Goal: Download file/media

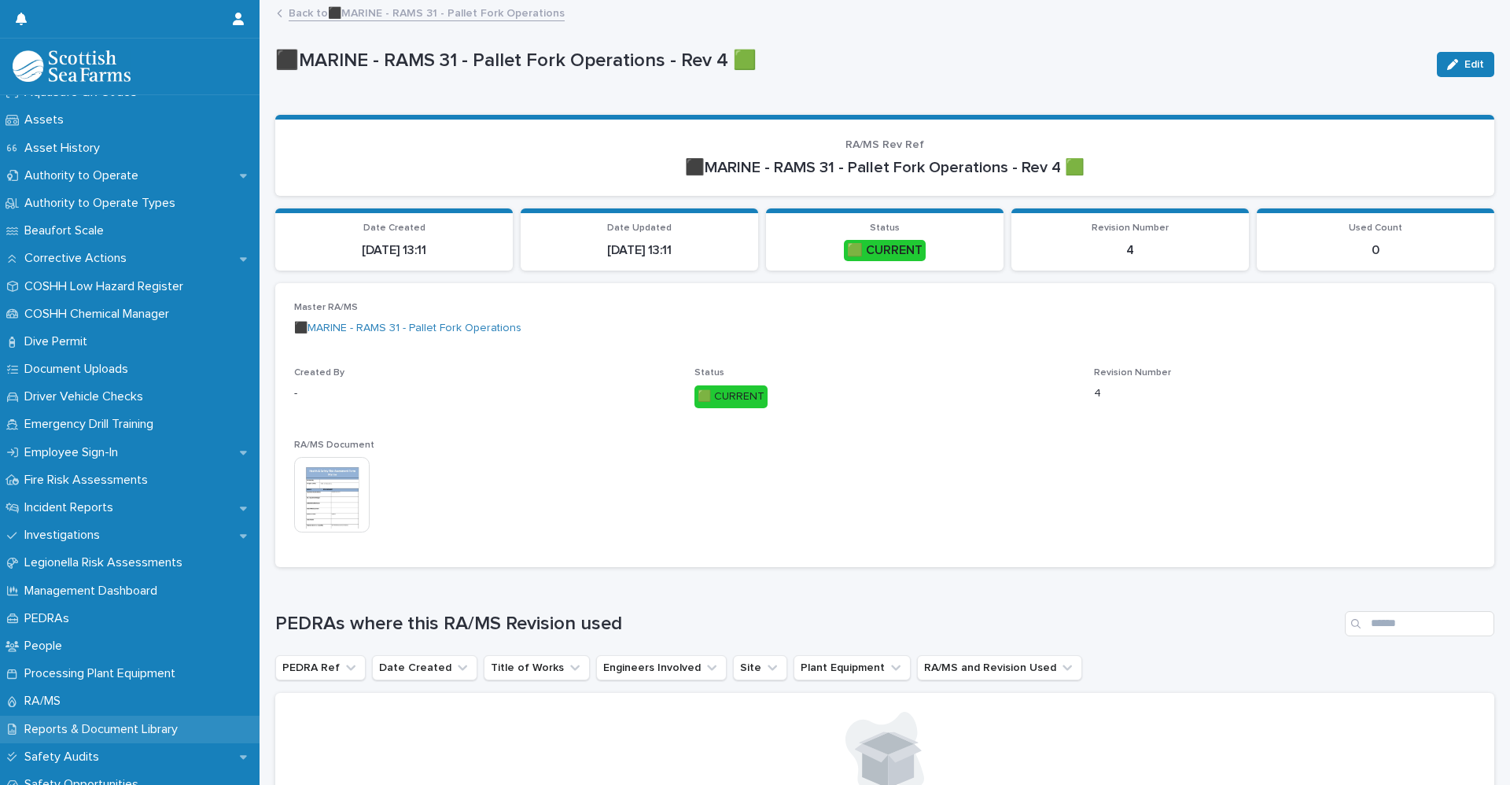
scroll to position [393, 0]
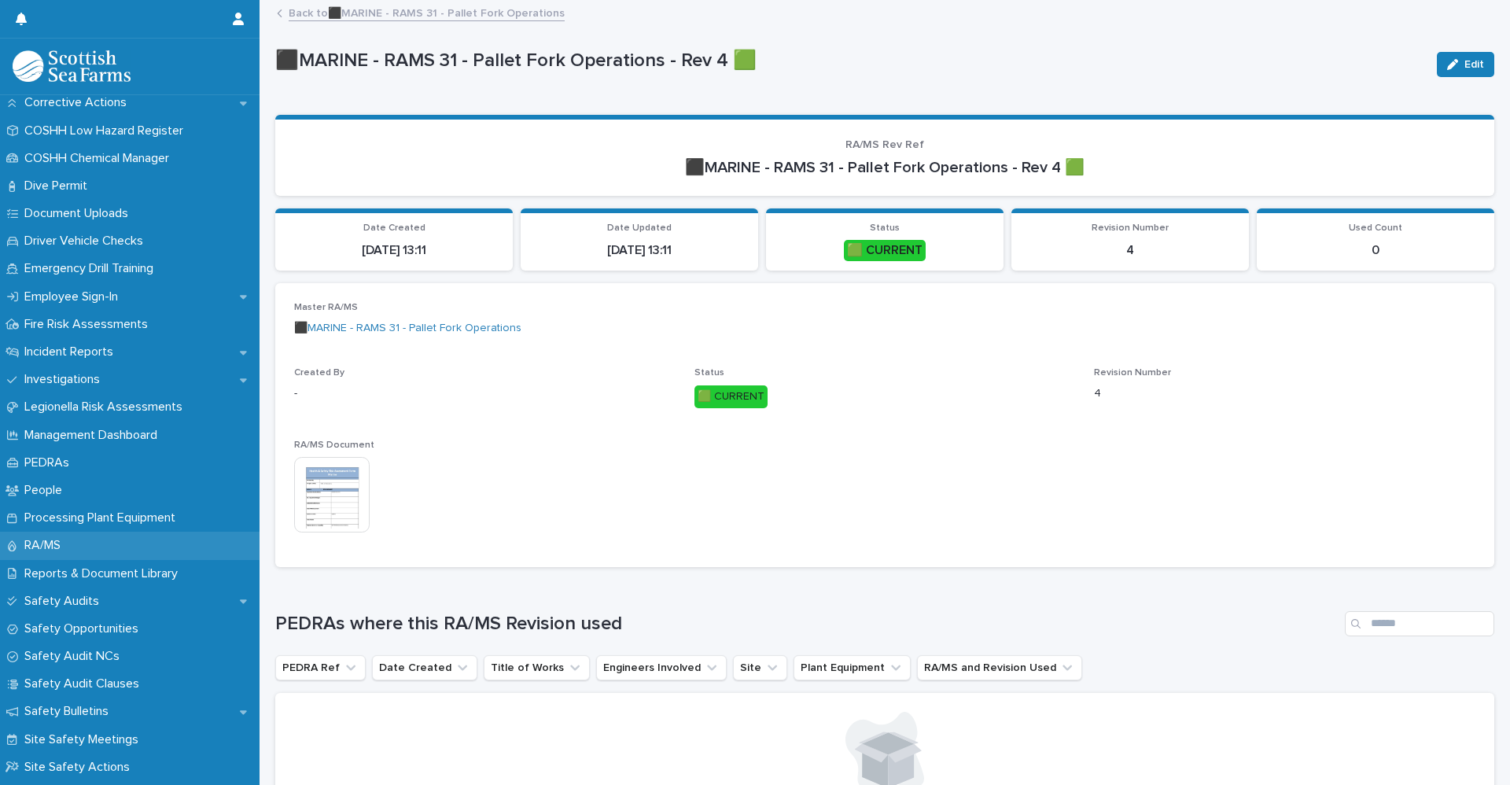
click at [59, 547] on p "RA/MS" at bounding box center [45, 545] width 55 height 15
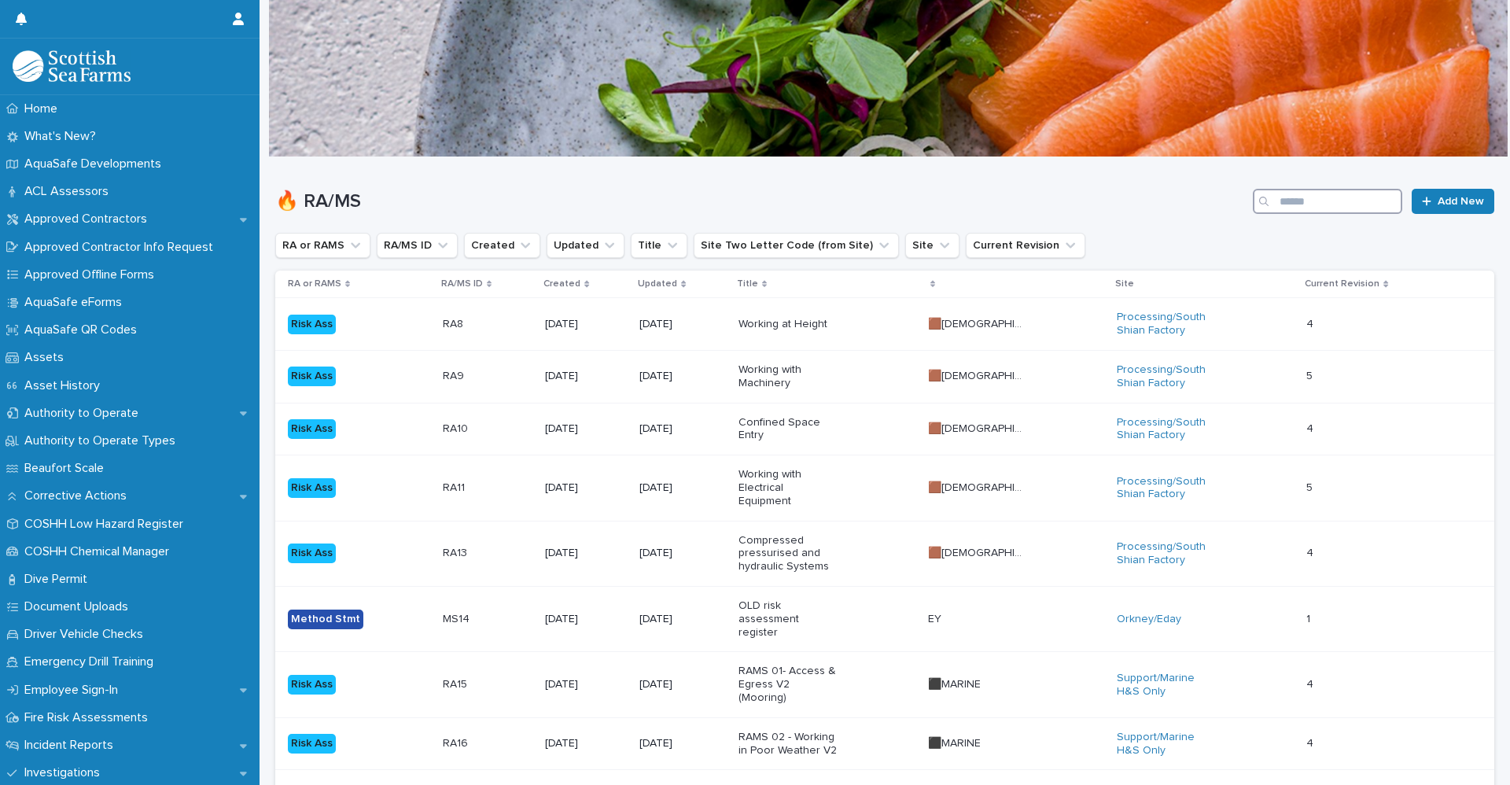
click at [1300, 210] on input "Search" at bounding box center [1327, 201] width 149 height 25
click at [937, 247] on icon "Site" at bounding box center [945, 246] width 16 height 16
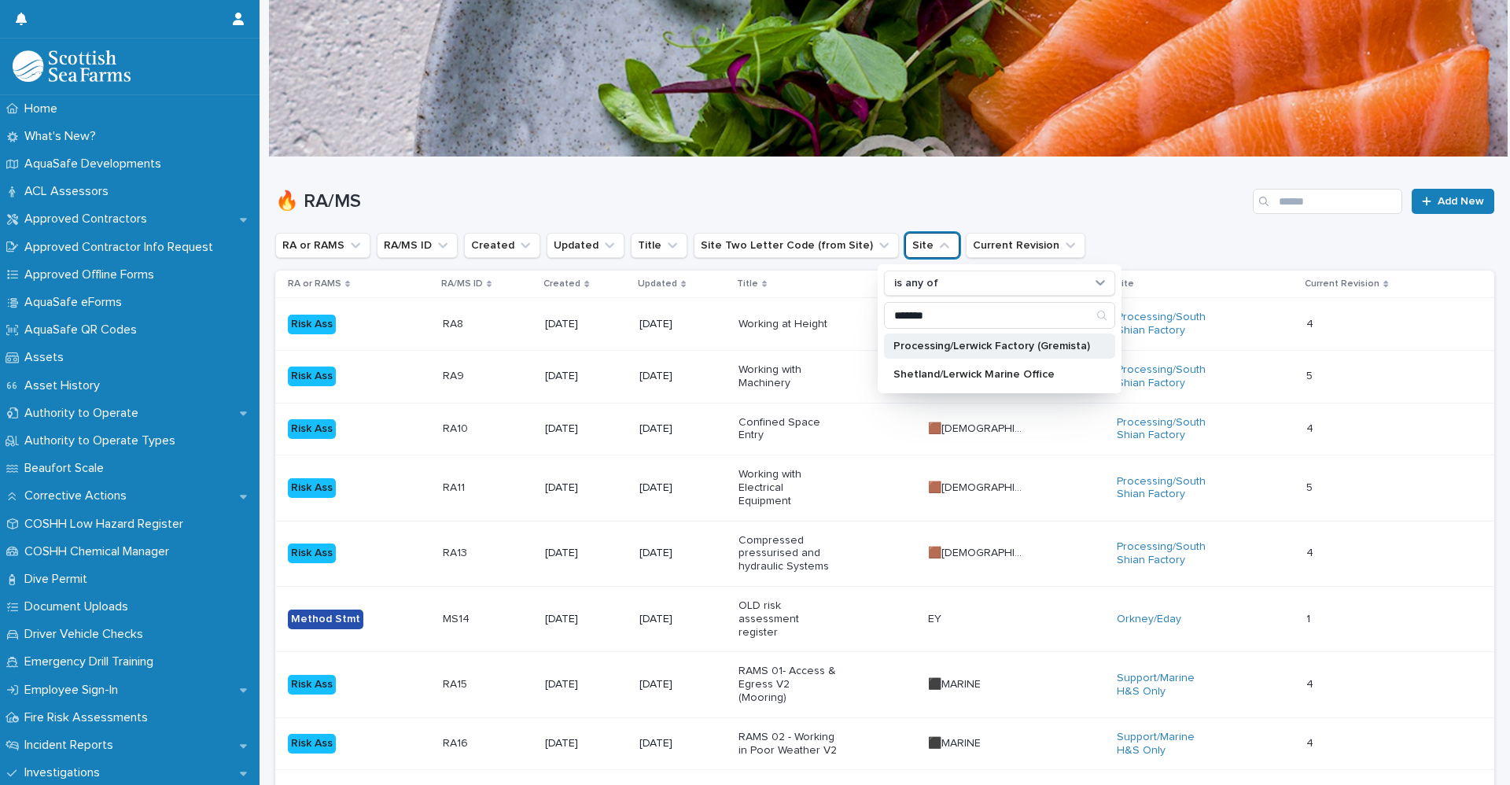
type input "*******"
click at [936, 354] on div "Processing/Lerwick Factory (Gremista)" at bounding box center [999, 345] width 231 height 25
click at [978, 182] on div "🔥 RA/MS Add New" at bounding box center [884, 195] width 1219 height 76
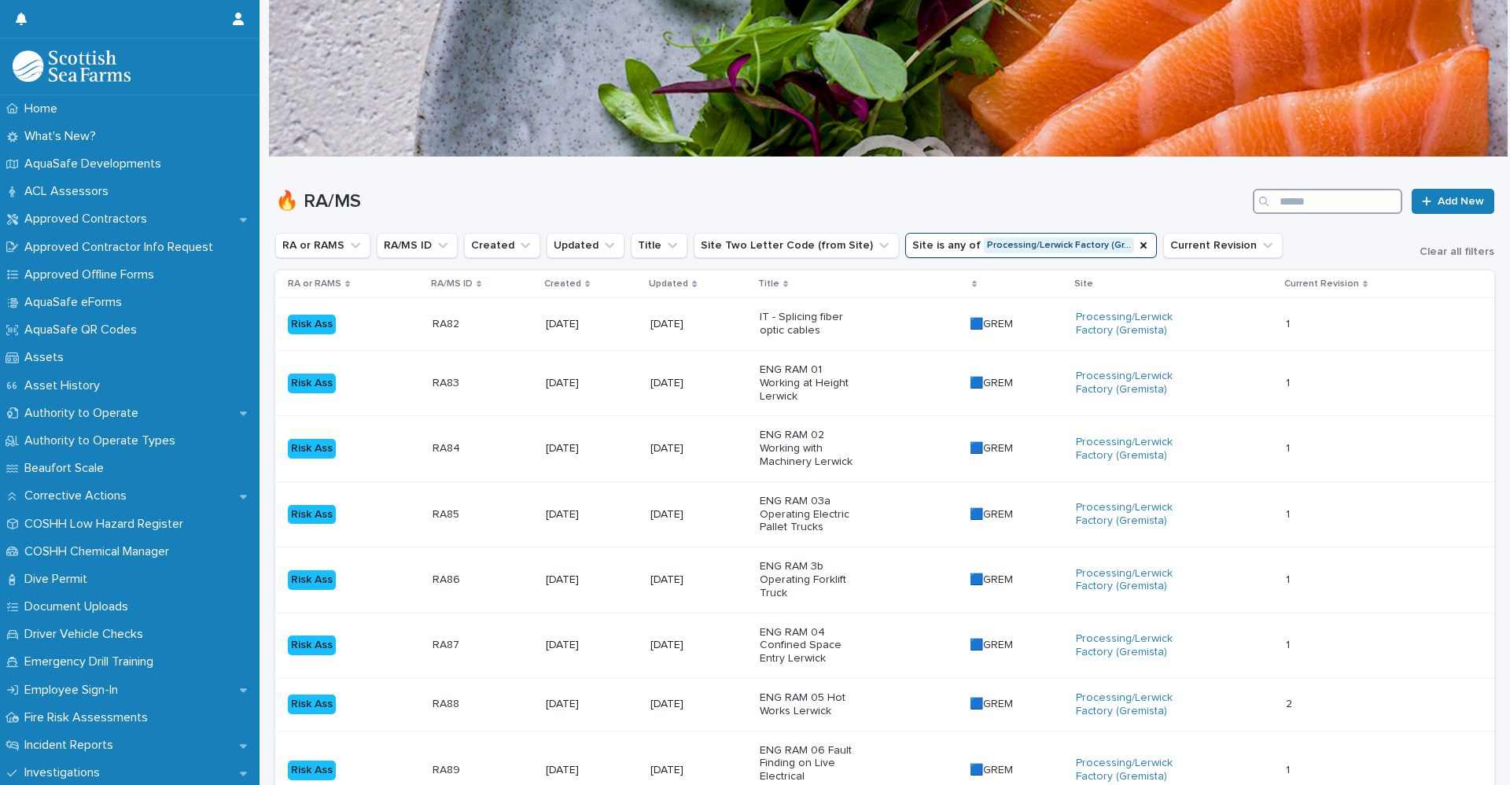
click at [1299, 201] on input "Search" at bounding box center [1327, 201] width 149 height 25
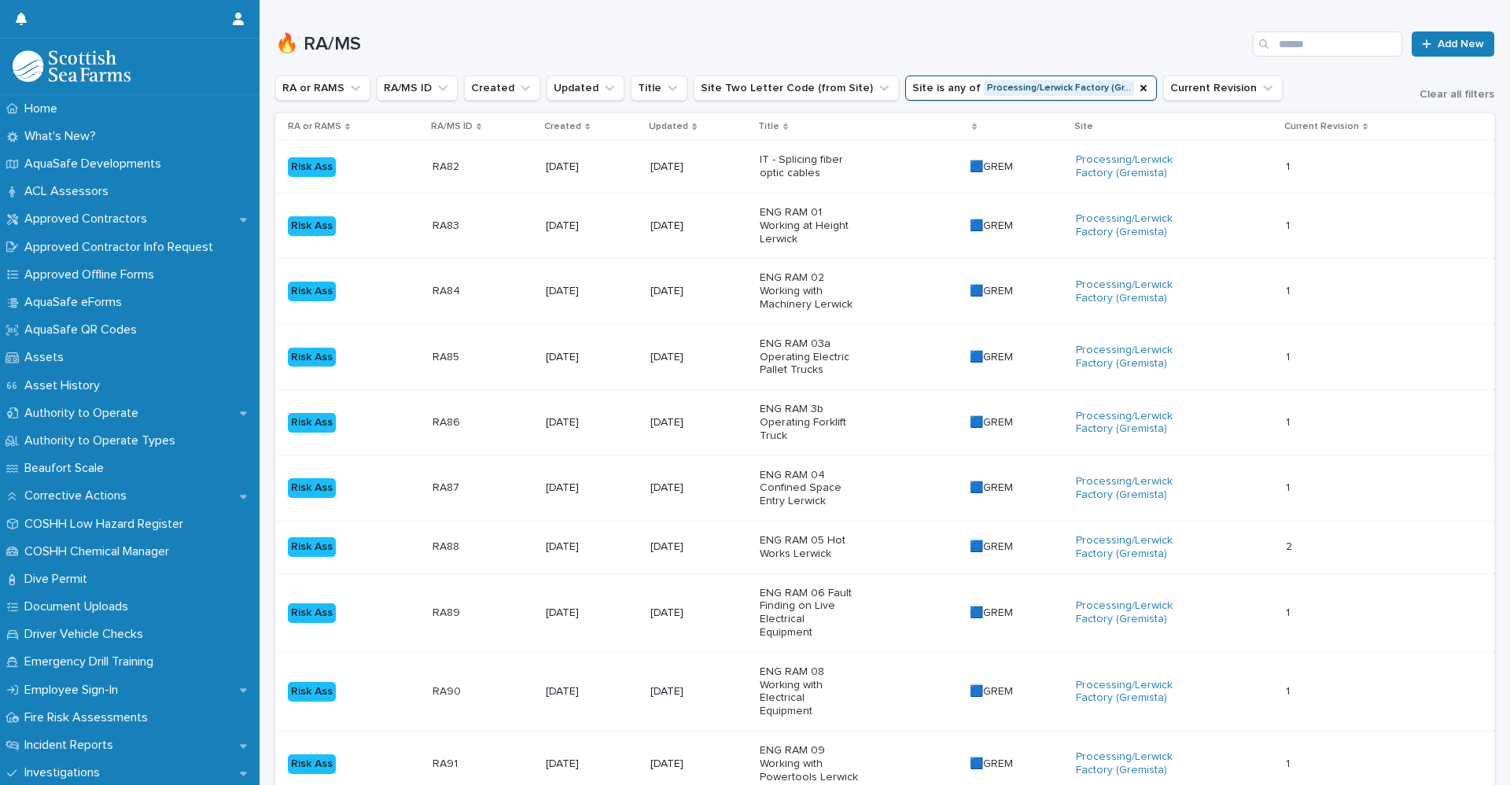
click at [493, 408] on td "RA86 RA86" at bounding box center [482, 422] width 113 height 65
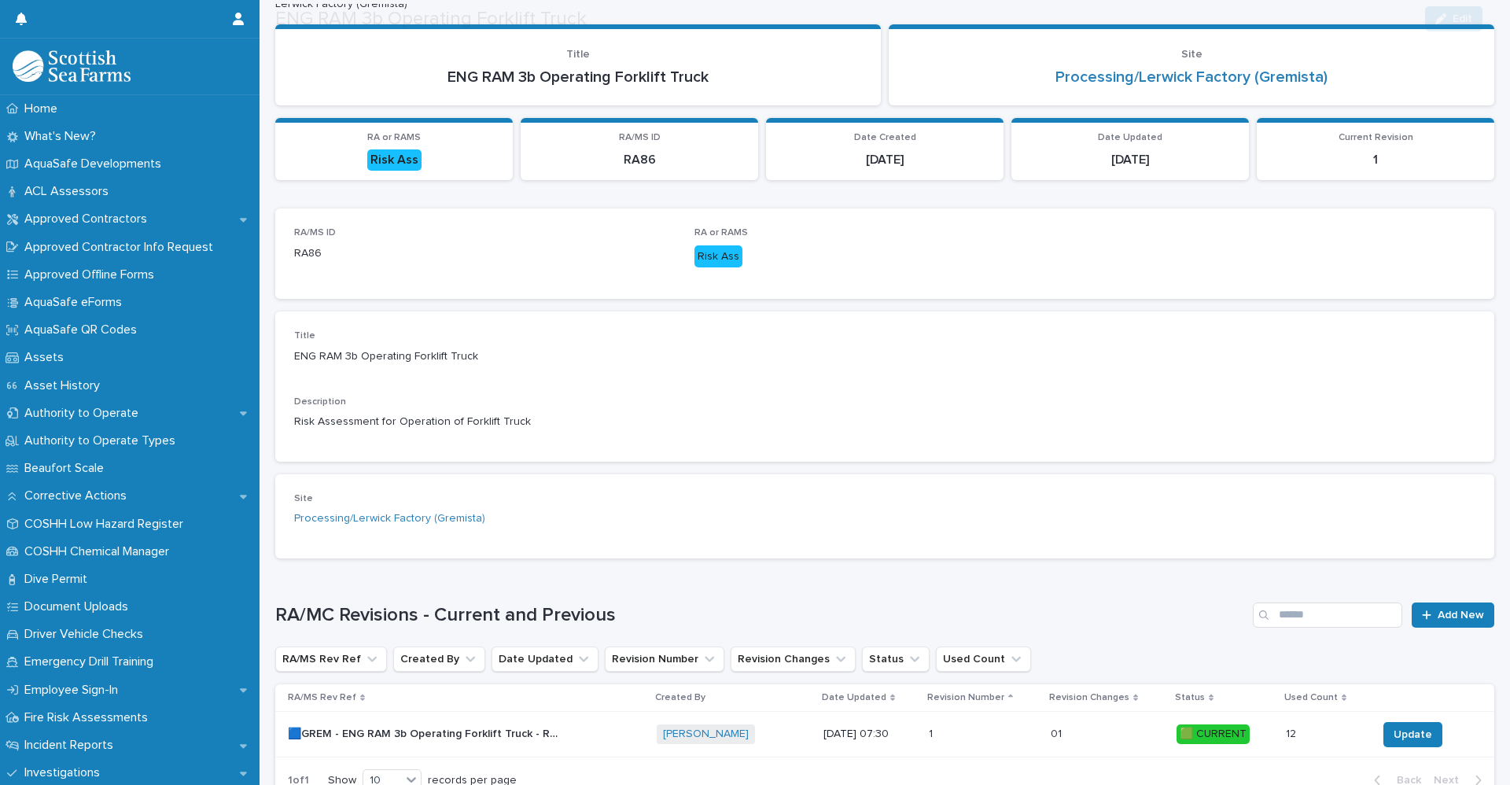
scroll to position [193, 0]
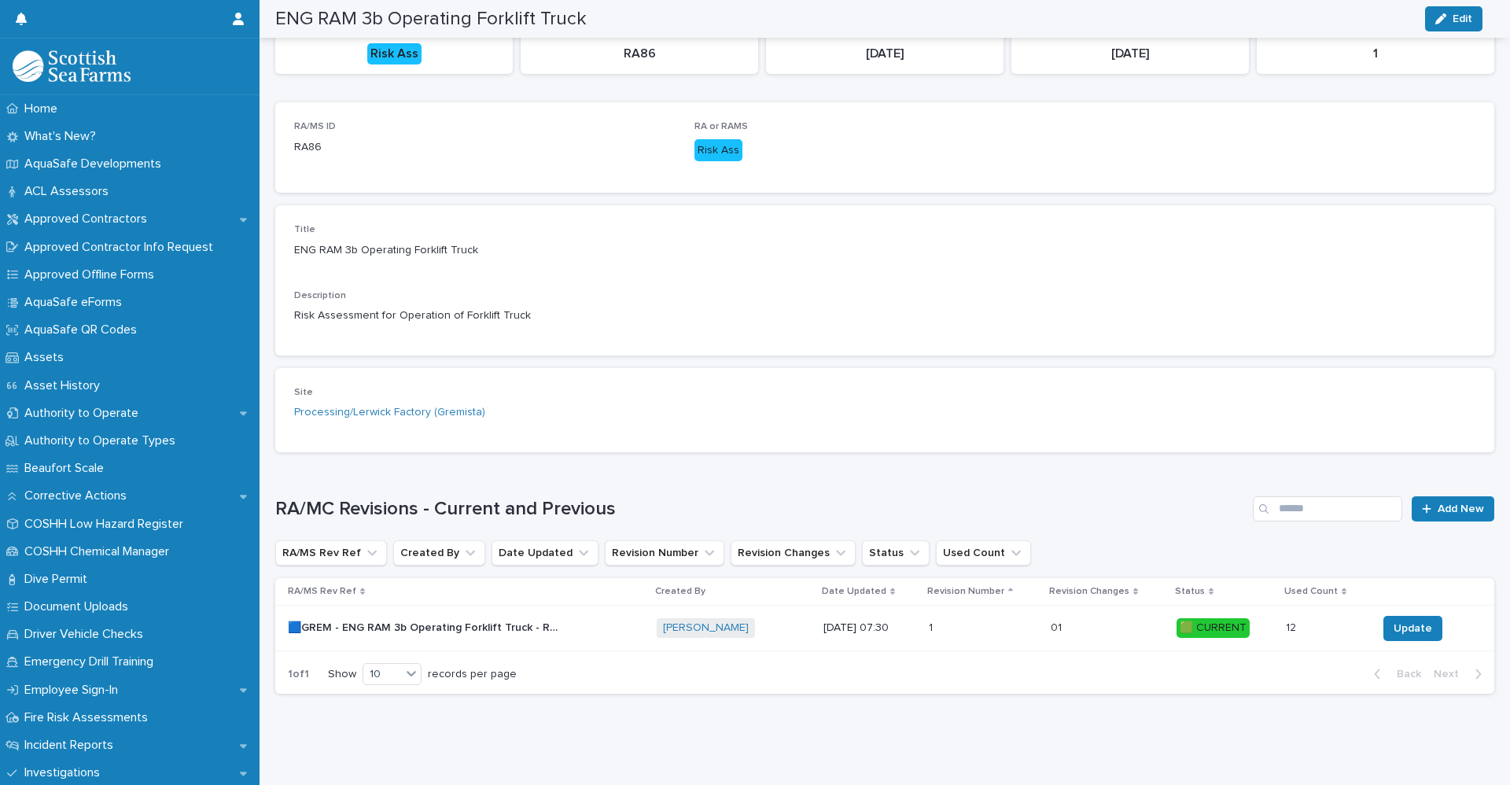
click at [407, 618] on p "🟦GREM - ENG RAM 3b Operating Forklift Truck - Rev 1 🟩" at bounding box center [427, 626] width 278 height 17
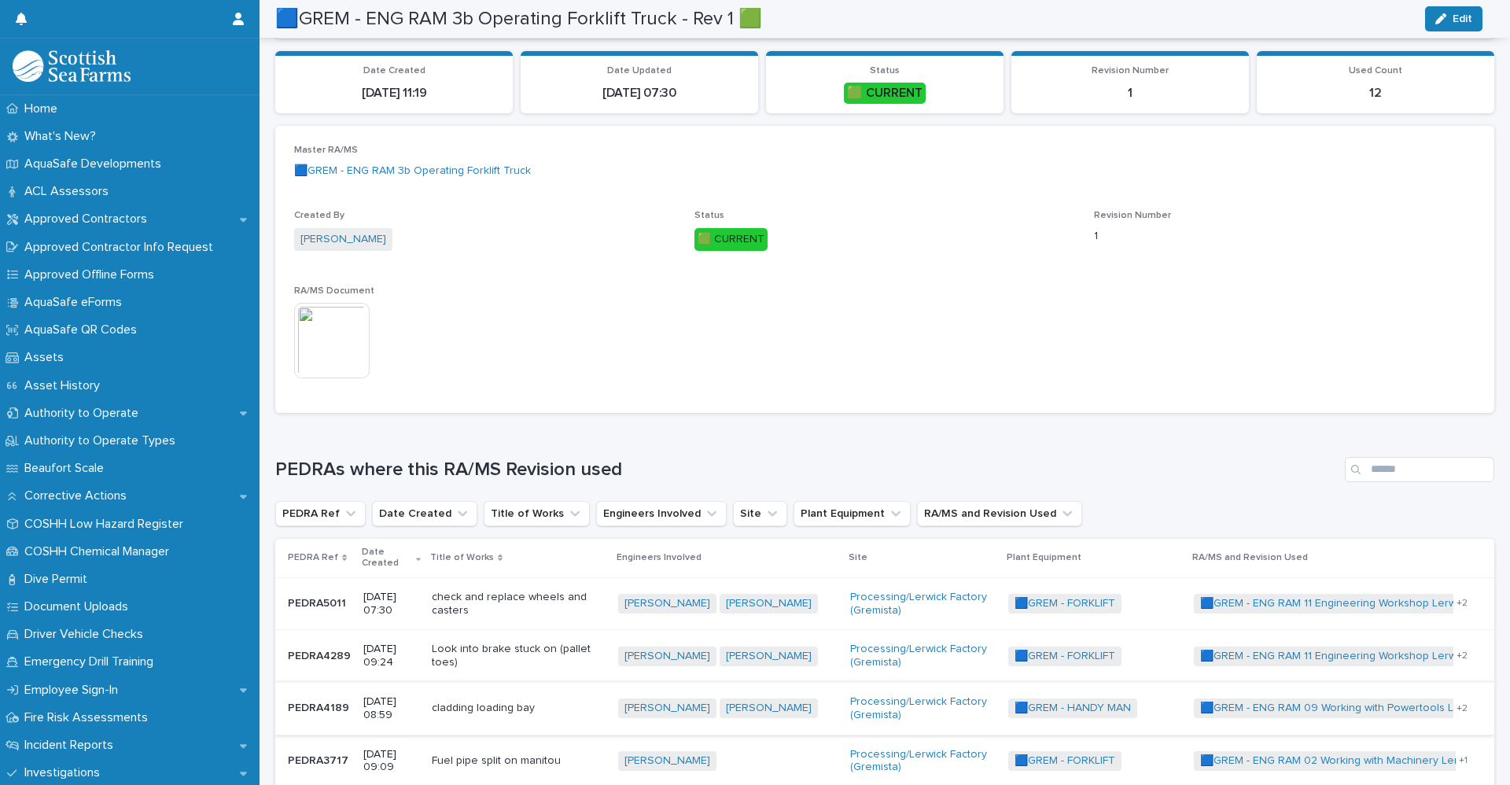
scroll to position [79, 0]
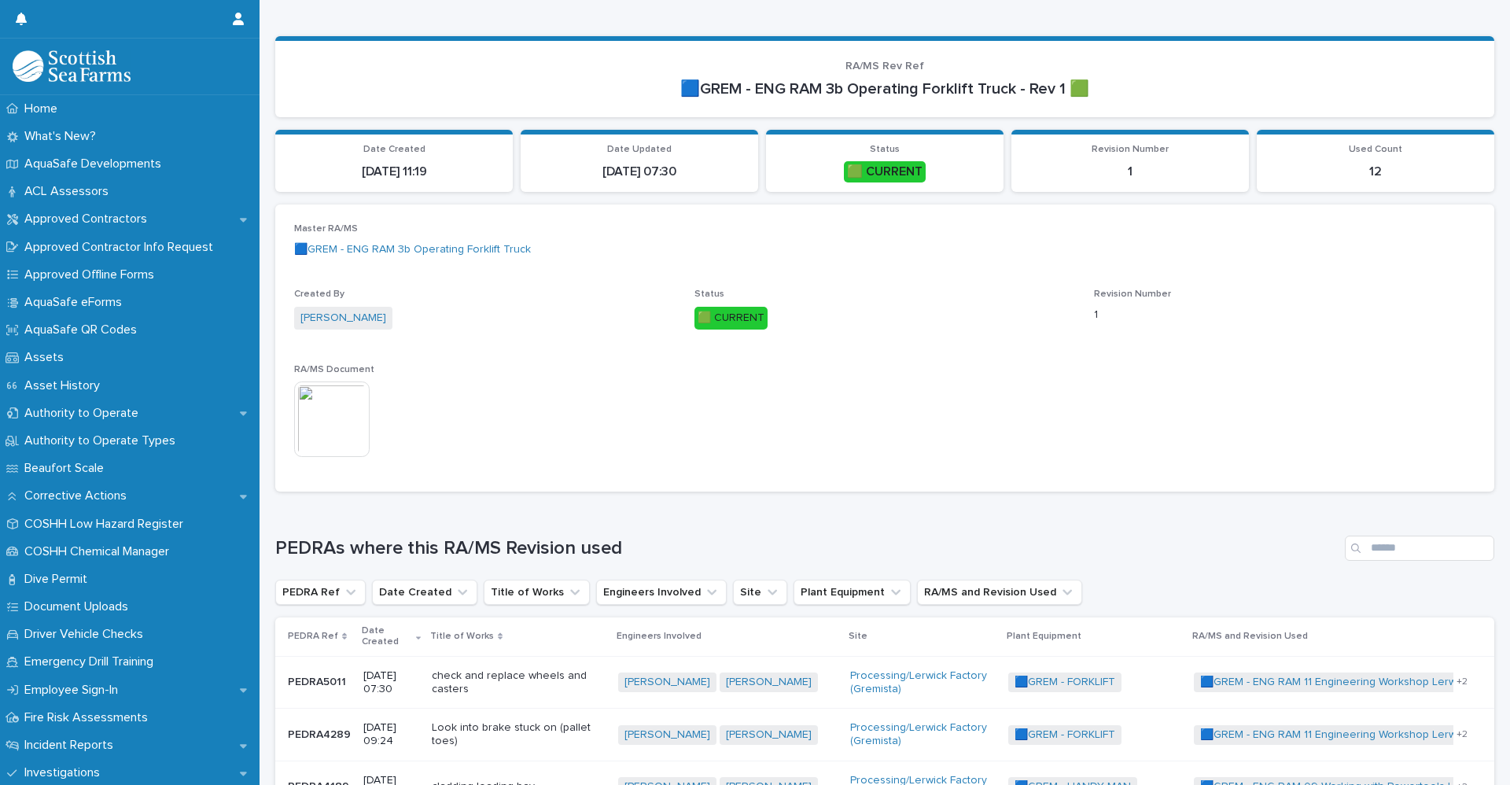
click at [348, 435] on img at bounding box center [332, 419] width 76 height 76
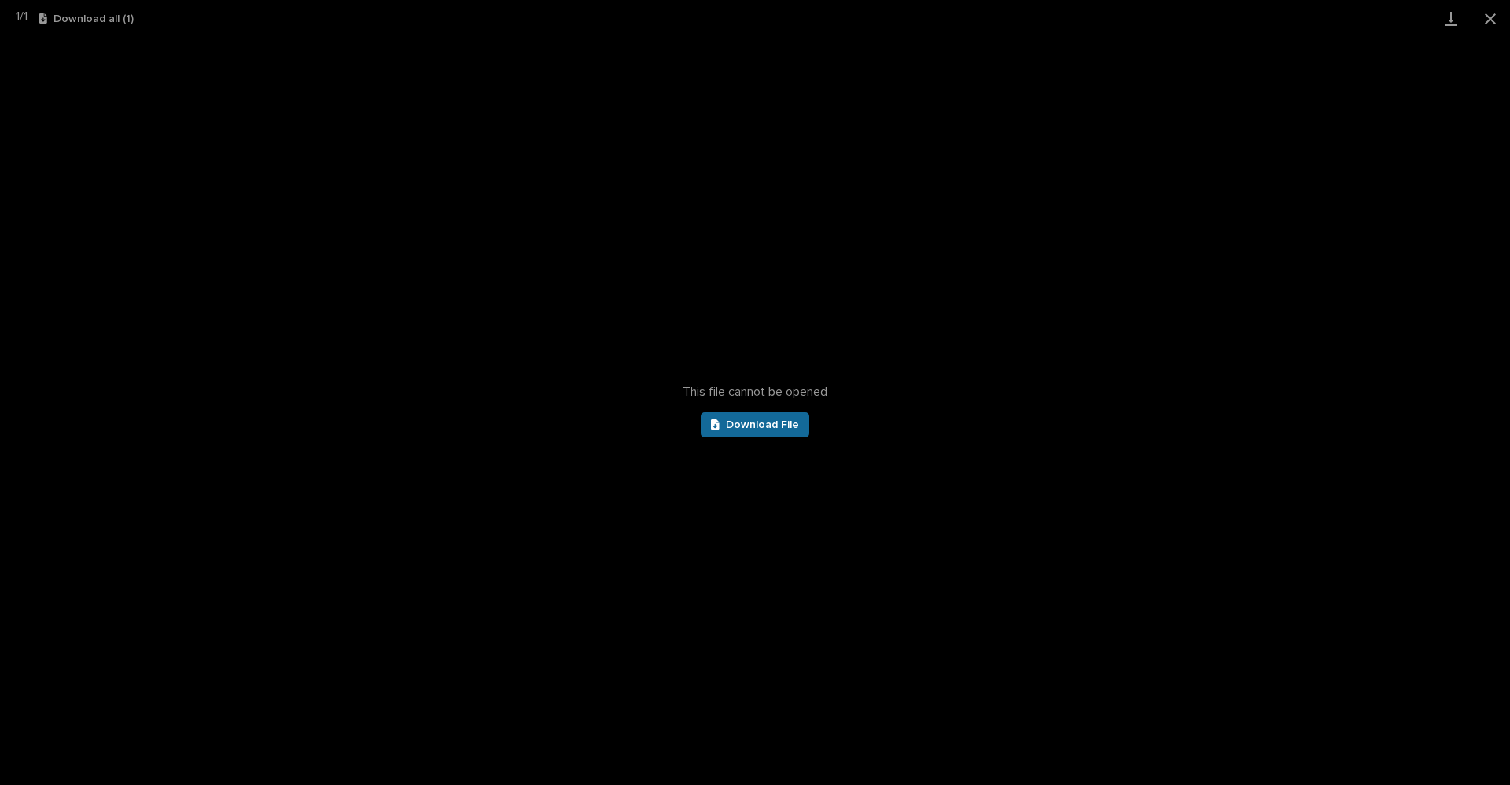
click at [760, 422] on span "Download File" at bounding box center [762, 424] width 73 height 11
click at [1491, 9] on button "Close gallery" at bounding box center [1490, 18] width 39 height 37
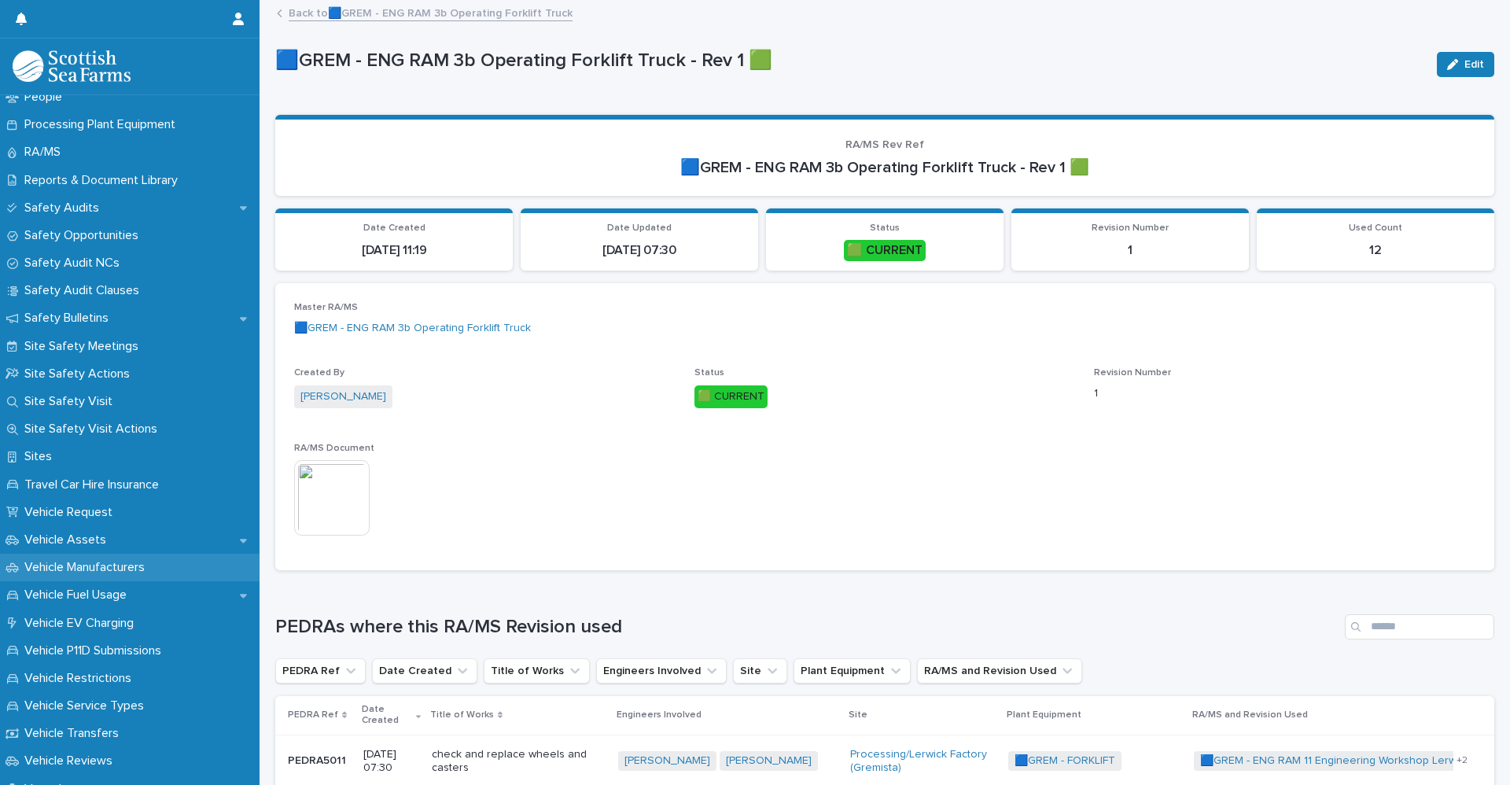
scroll to position [551, 0]
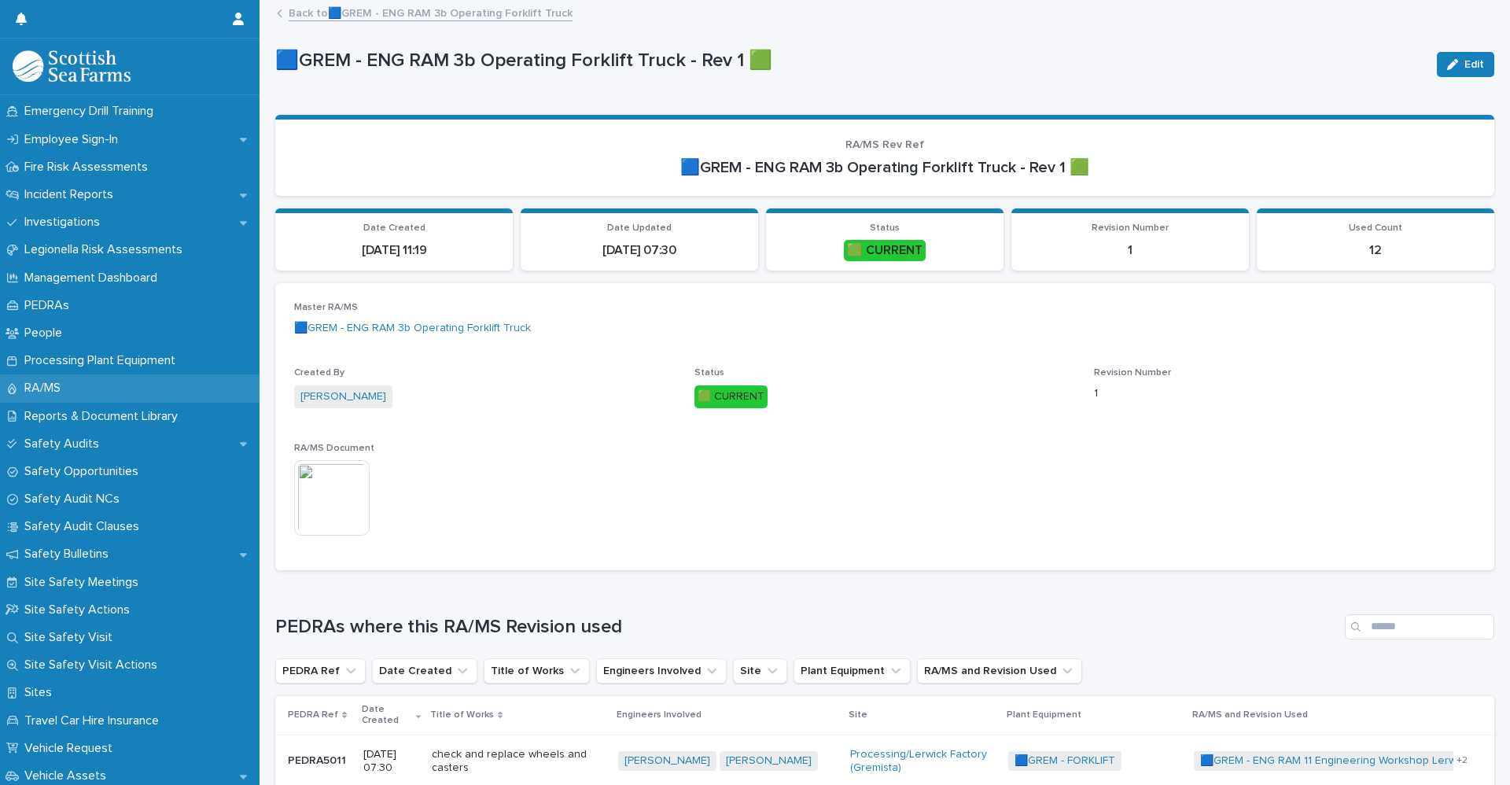
click at [66, 384] on p "RA/MS" at bounding box center [45, 388] width 55 height 15
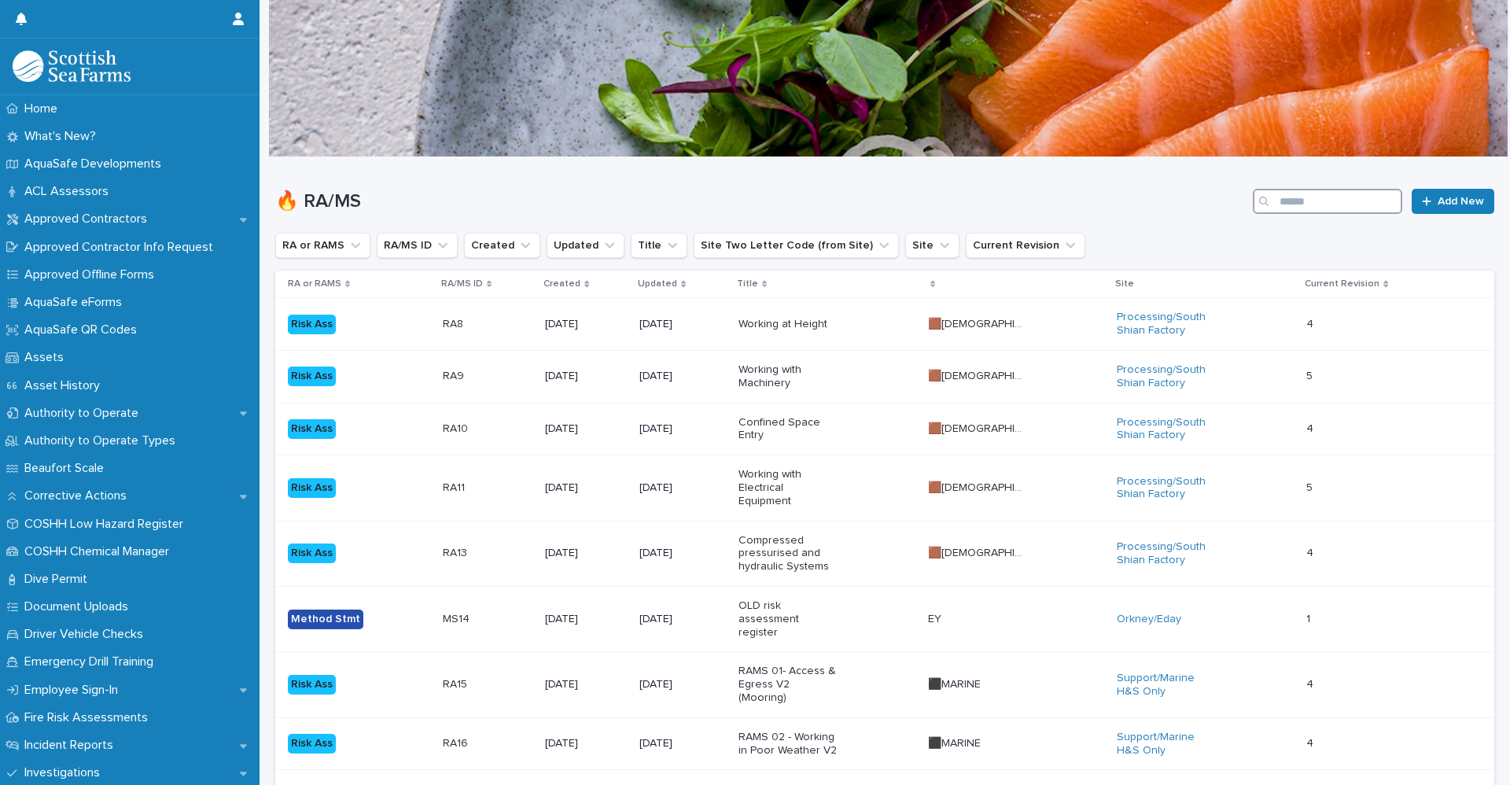
click at [1291, 205] on input "Search" at bounding box center [1327, 201] width 149 height 25
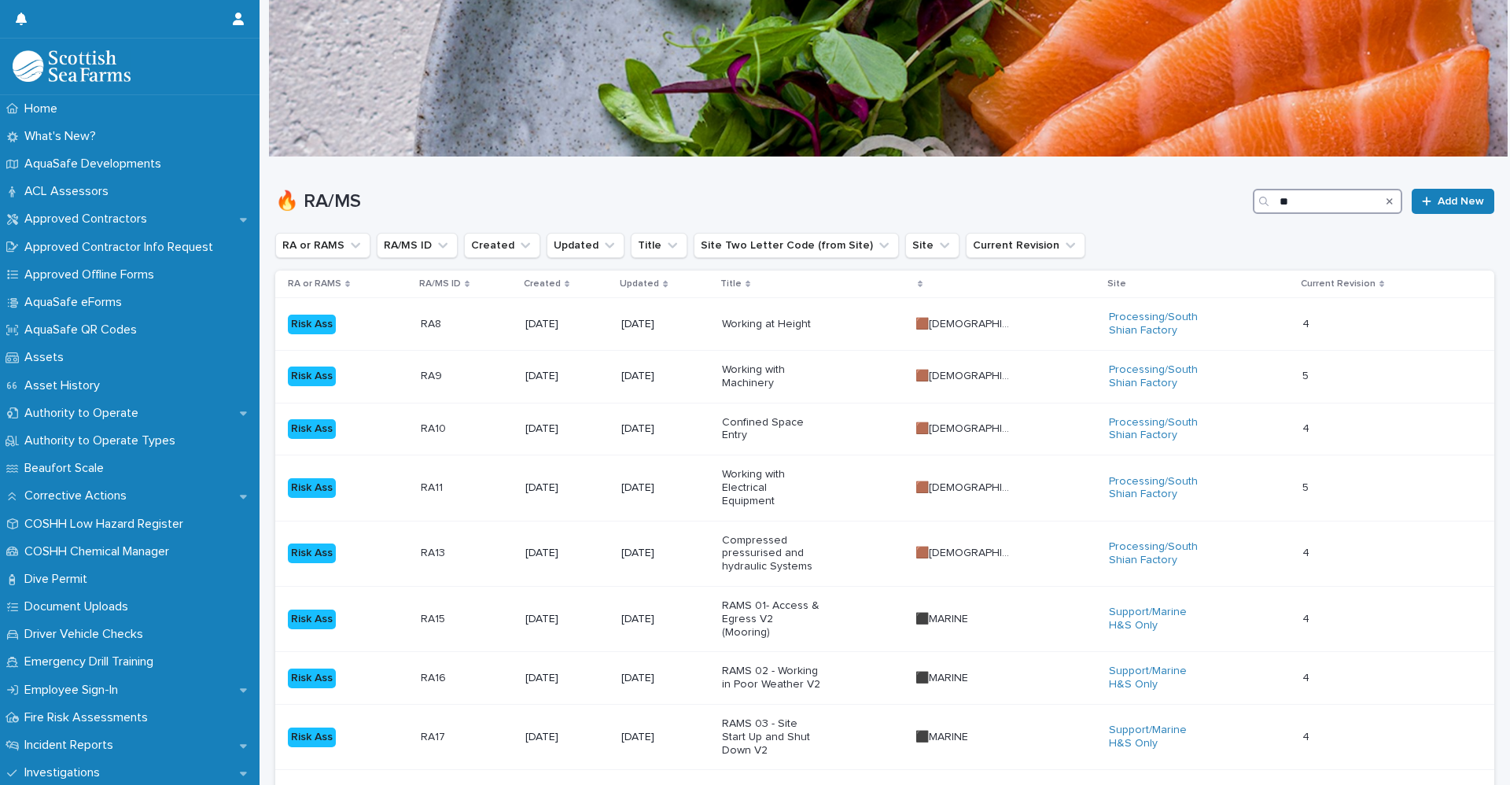
type input "*"
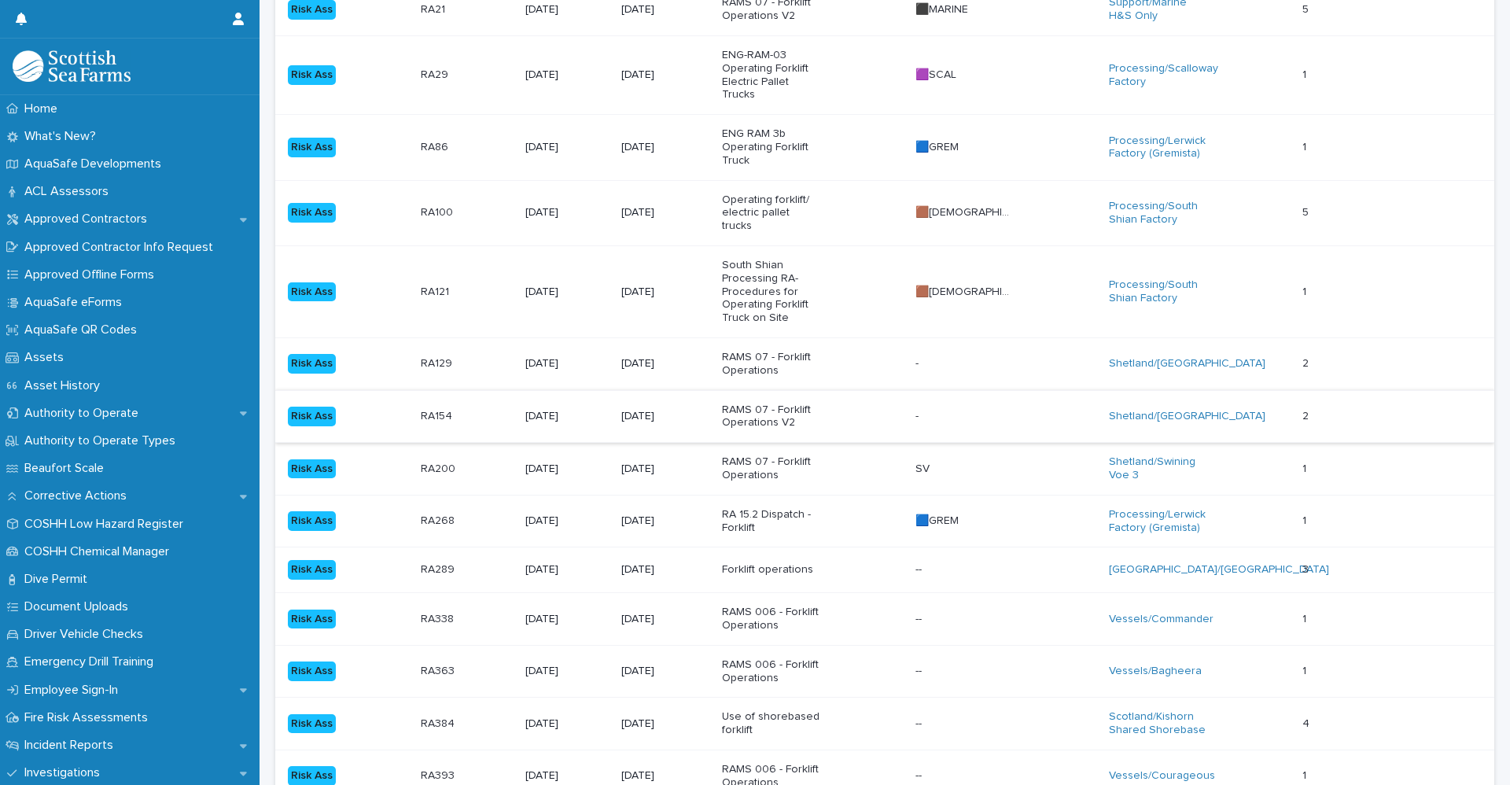
scroll to position [393, 0]
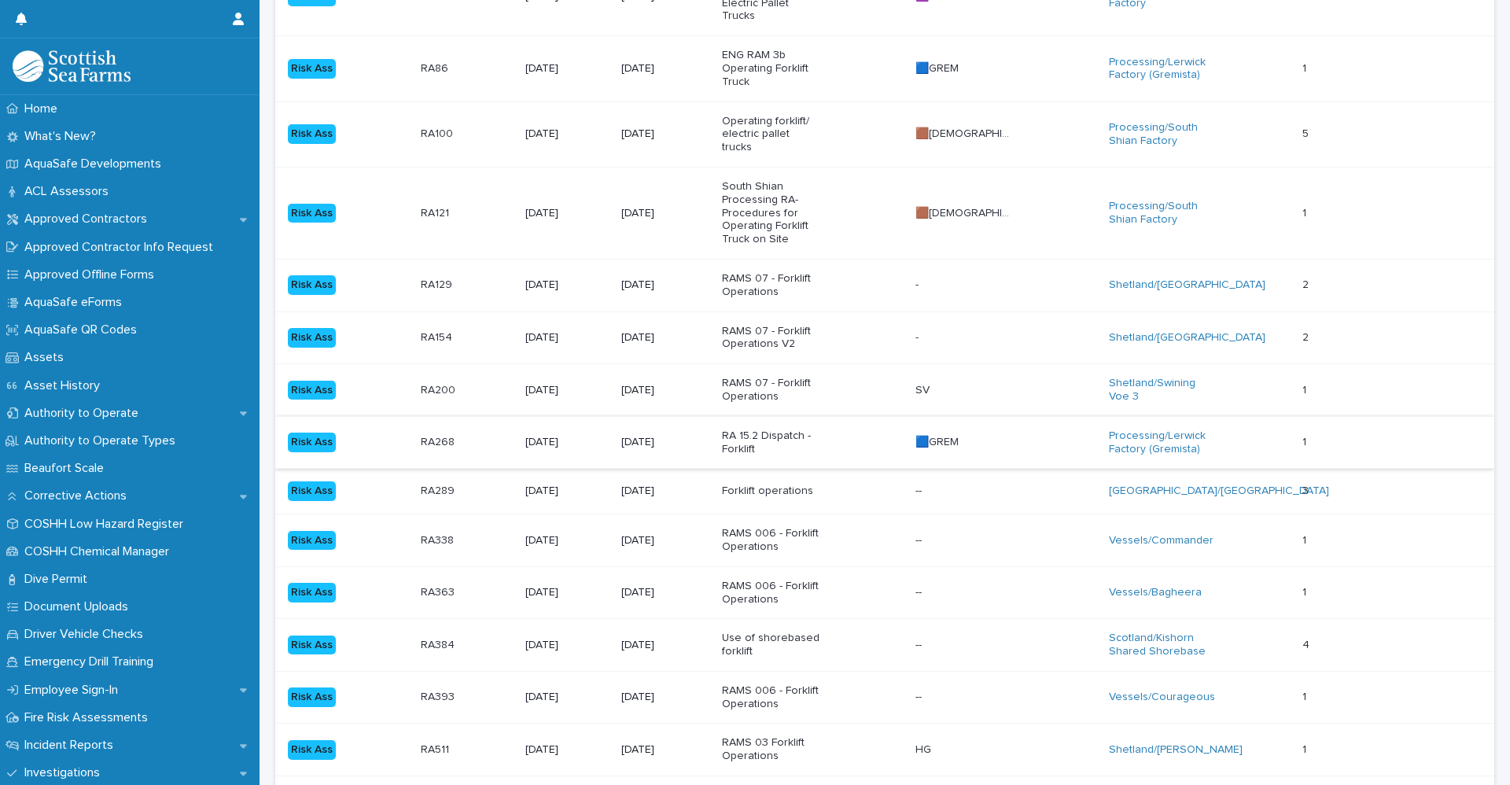
type input "********"
click at [687, 453] on div "[DATE]" at bounding box center [665, 442] width 88 height 26
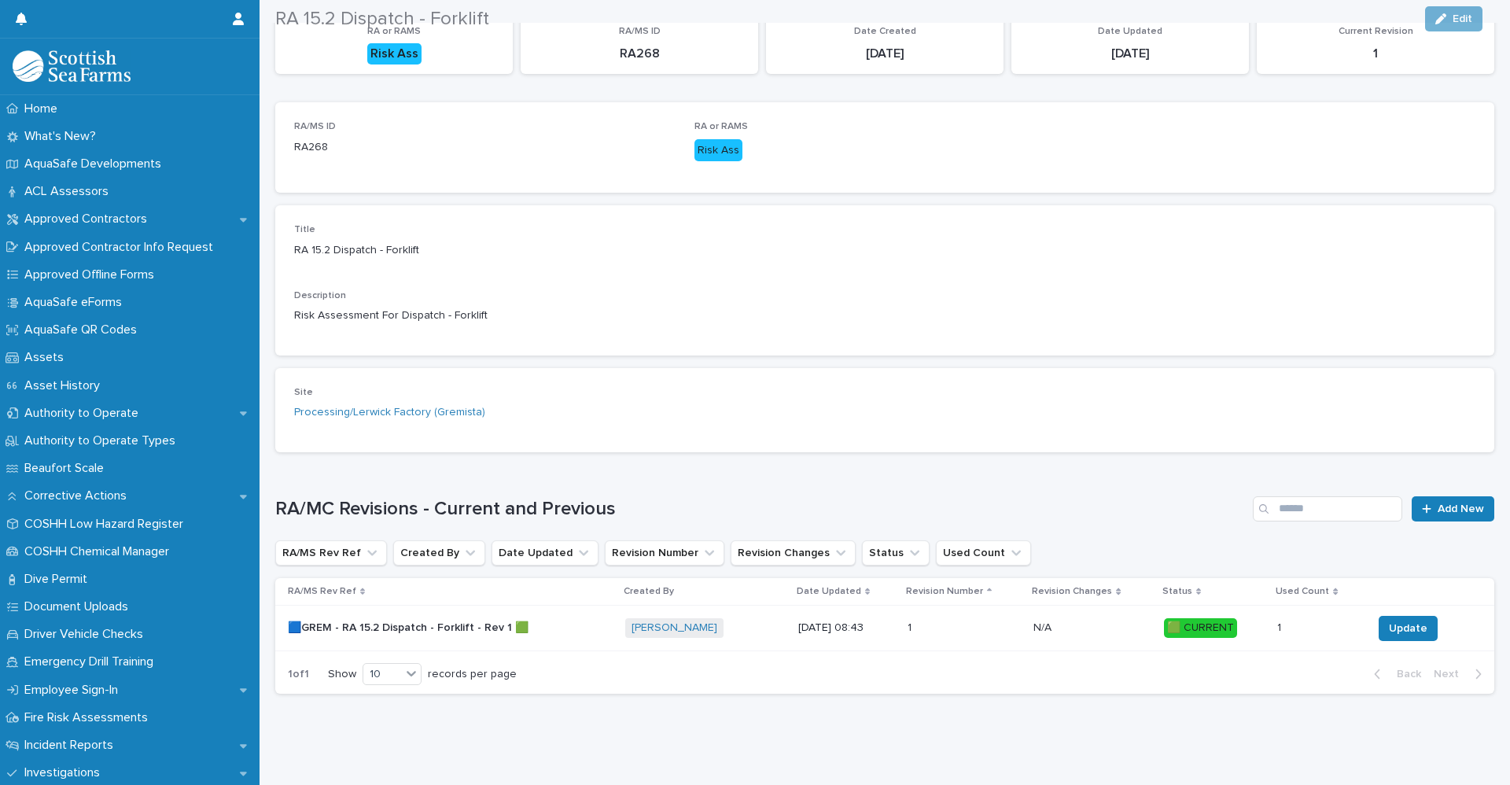
scroll to position [193, 0]
click at [424, 622] on p "🟦GREM - RA 15.2 Dispatch - Forklift - Rev 1 🟩" at bounding box center [410, 626] width 244 height 17
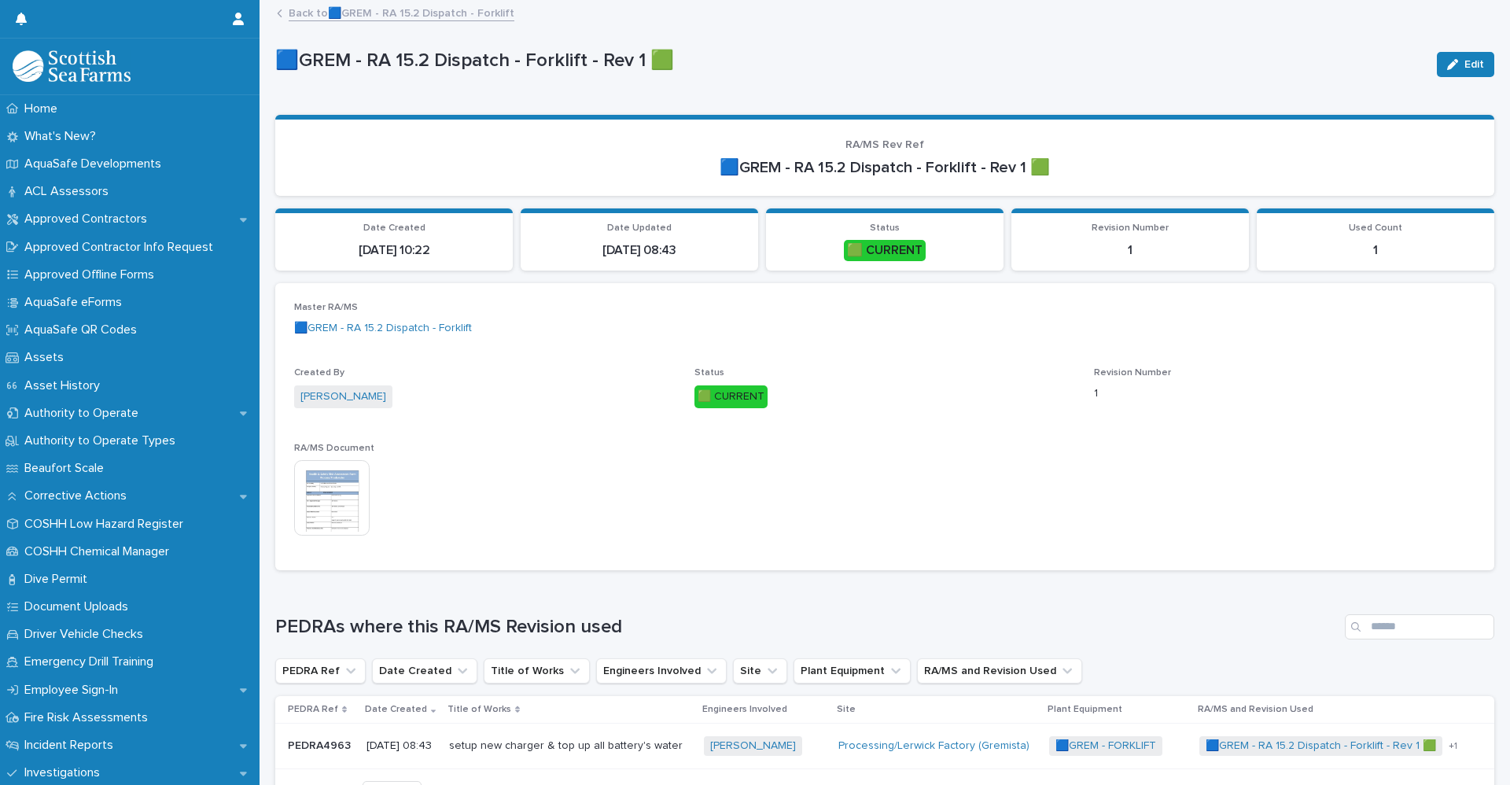
click at [331, 499] on img at bounding box center [332, 498] width 76 height 76
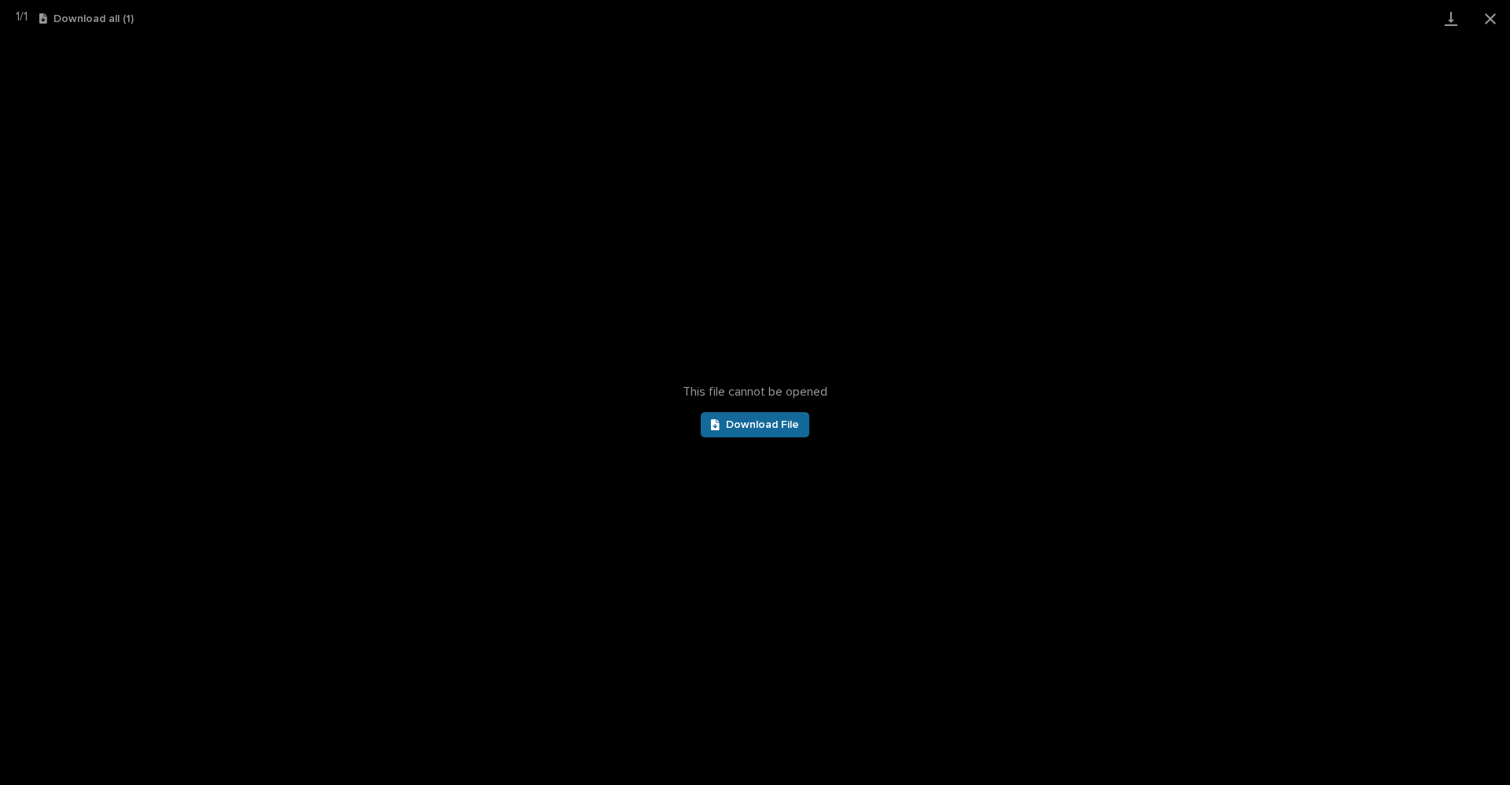
click at [769, 432] on link "Download File" at bounding box center [755, 424] width 109 height 25
click at [1498, 16] on button "Close gallery" at bounding box center [1490, 18] width 39 height 37
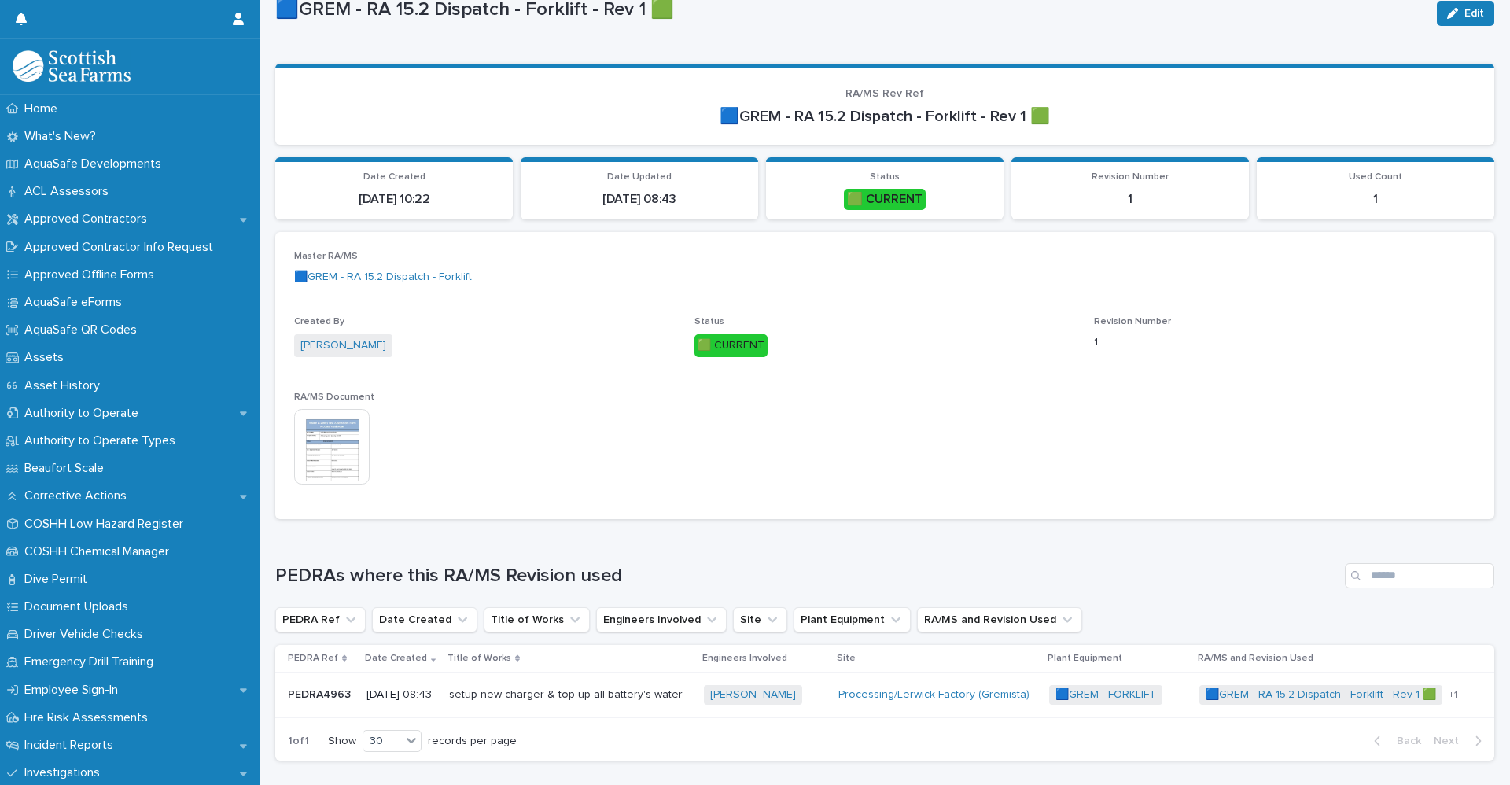
scroll to position [79, 0]
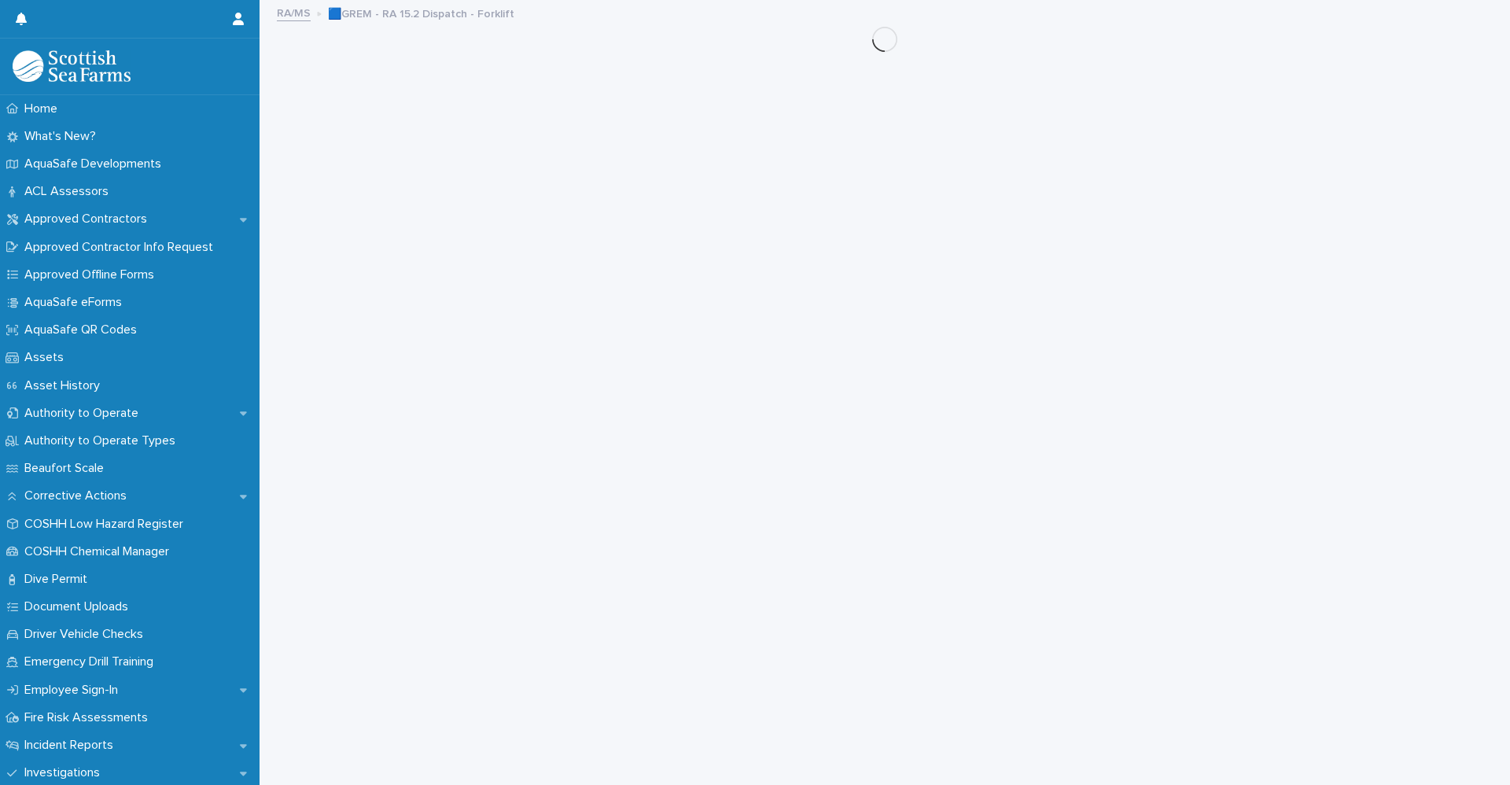
scroll to position [12, 0]
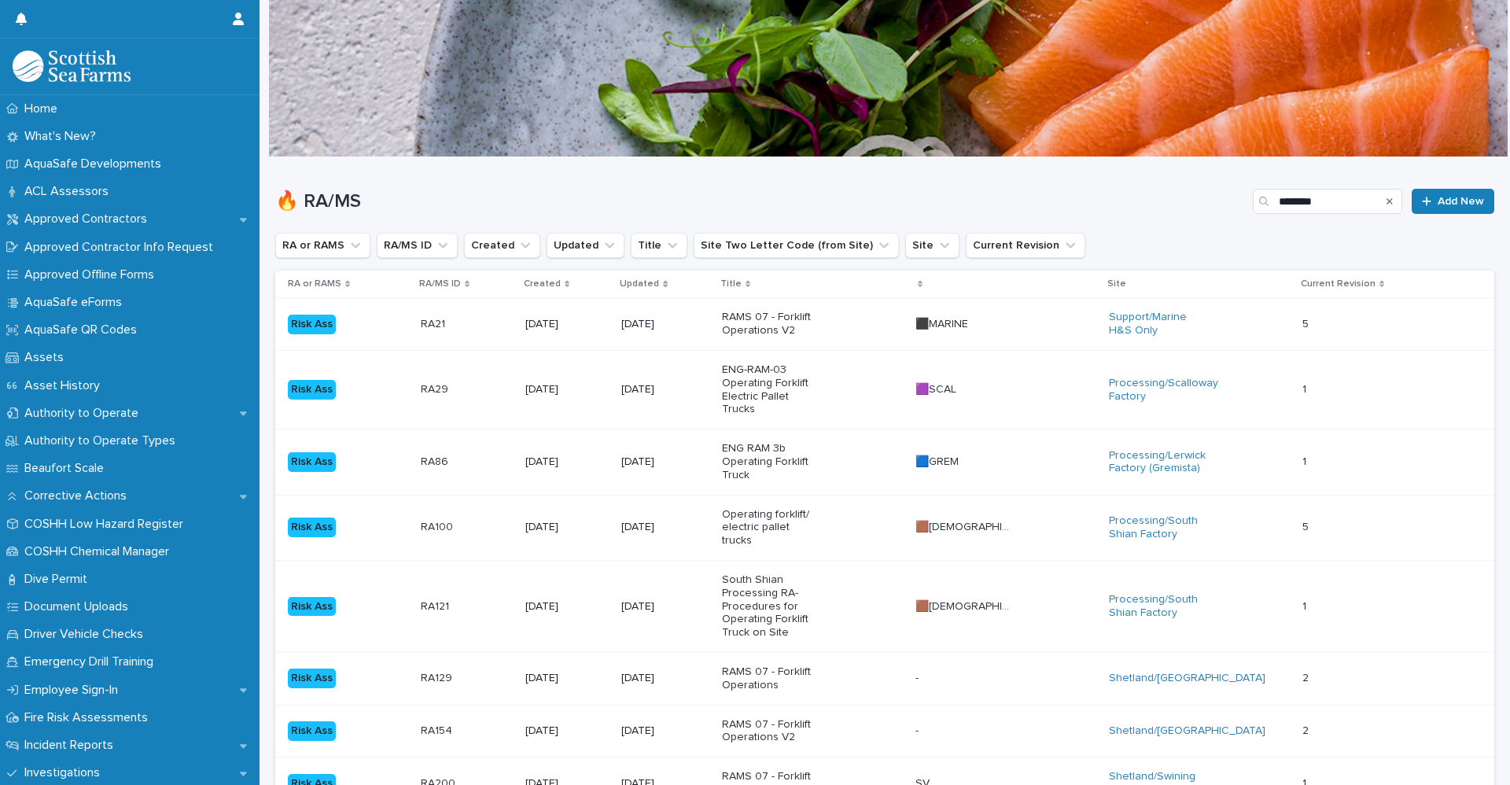
drag, startPoint x: 896, startPoint y: 249, endPoint x: 923, endPoint y: 262, distance: 30.6
click at [905, 249] on button "Site" at bounding box center [932, 245] width 54 height 25
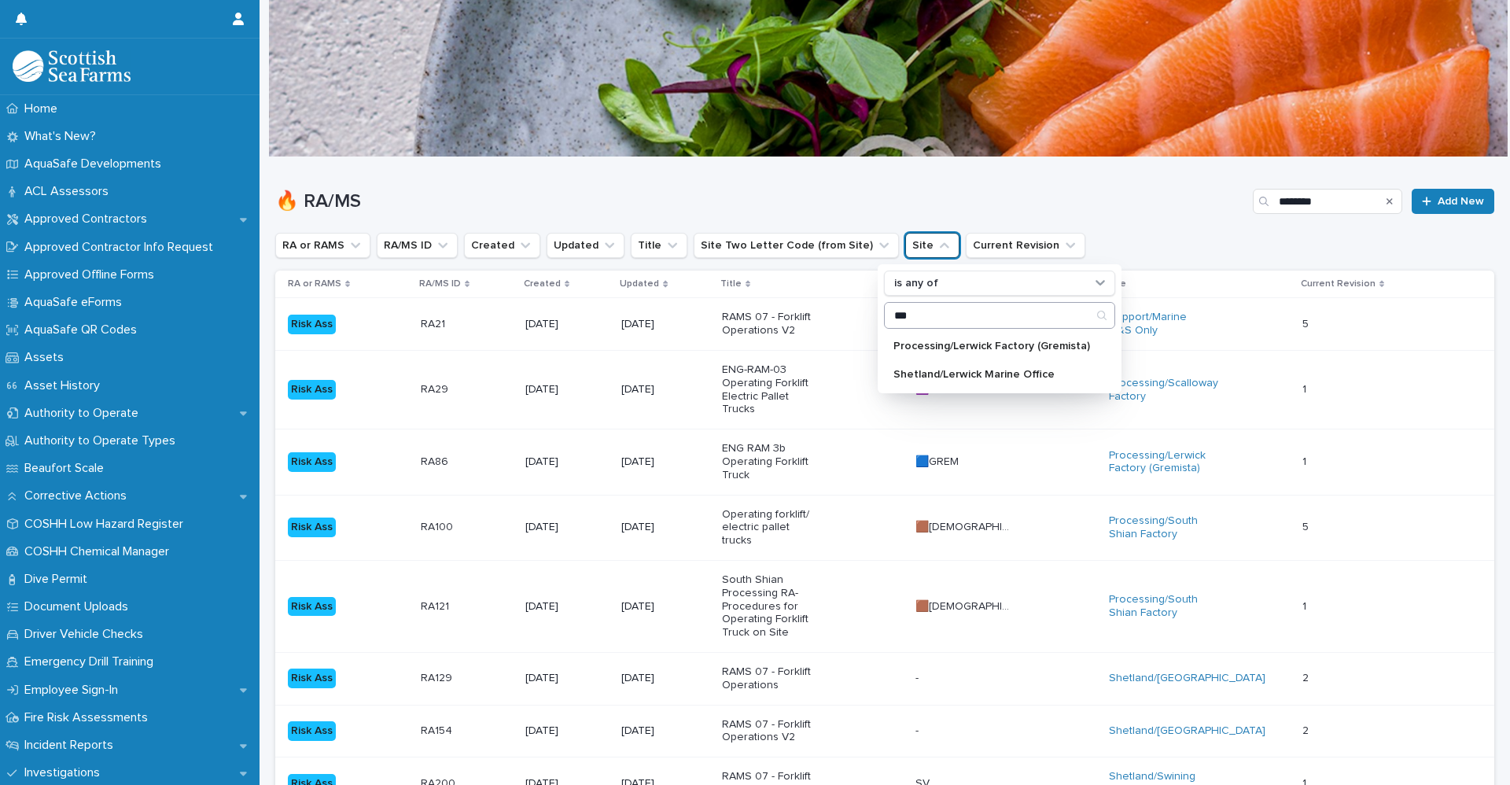
type input "***"
click at [956, 327] on input "***" at bounding box center [1000, 315] width 230 height 25
click at [955, 350] on p "Processing/Lerwick Factory (Gremista)" at bounding box center [991, 346] width 197 height 11
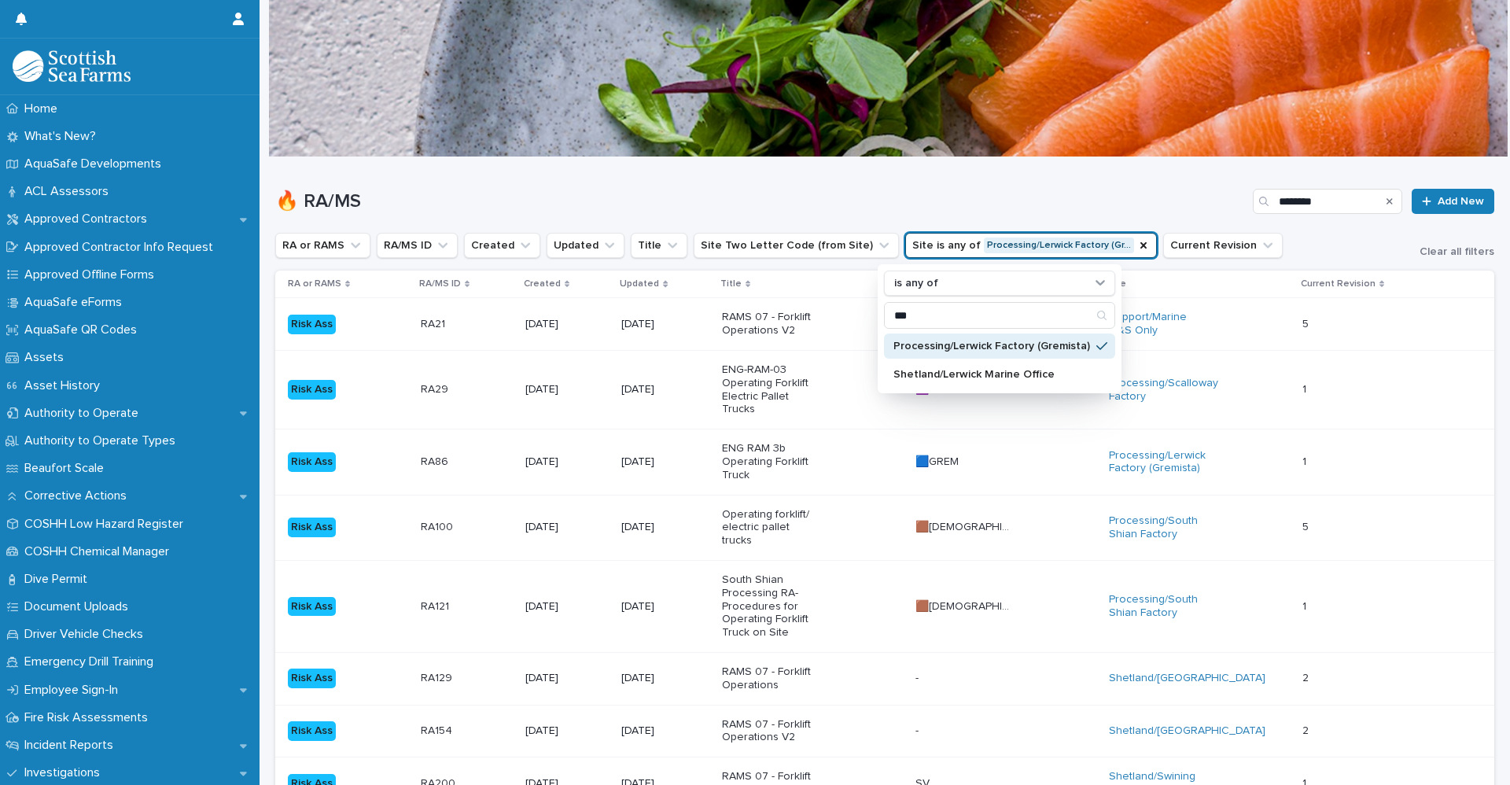
click at [920, 213] on div "🔥 RA/MS ******** Add New" at bounding box center [884, 201] width 1219 height 25
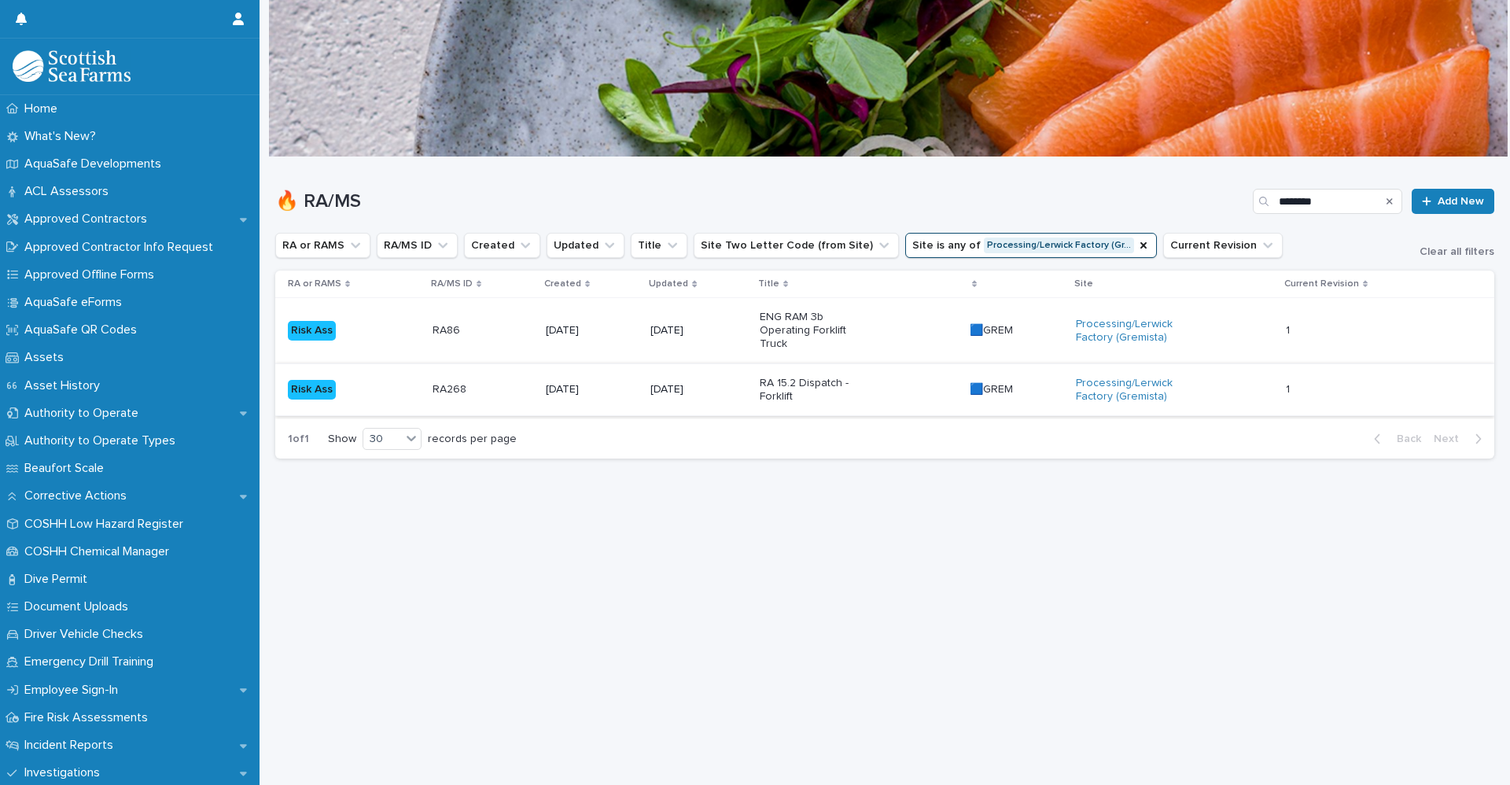
drag, startPoint x: 1378, startPoint y: 204, endPoint x: 1331, endPoint y: 370, distance: 172.5
click at [1387, 204] on icon "Search" at bounding box center [1390, 201] width 6 height 9
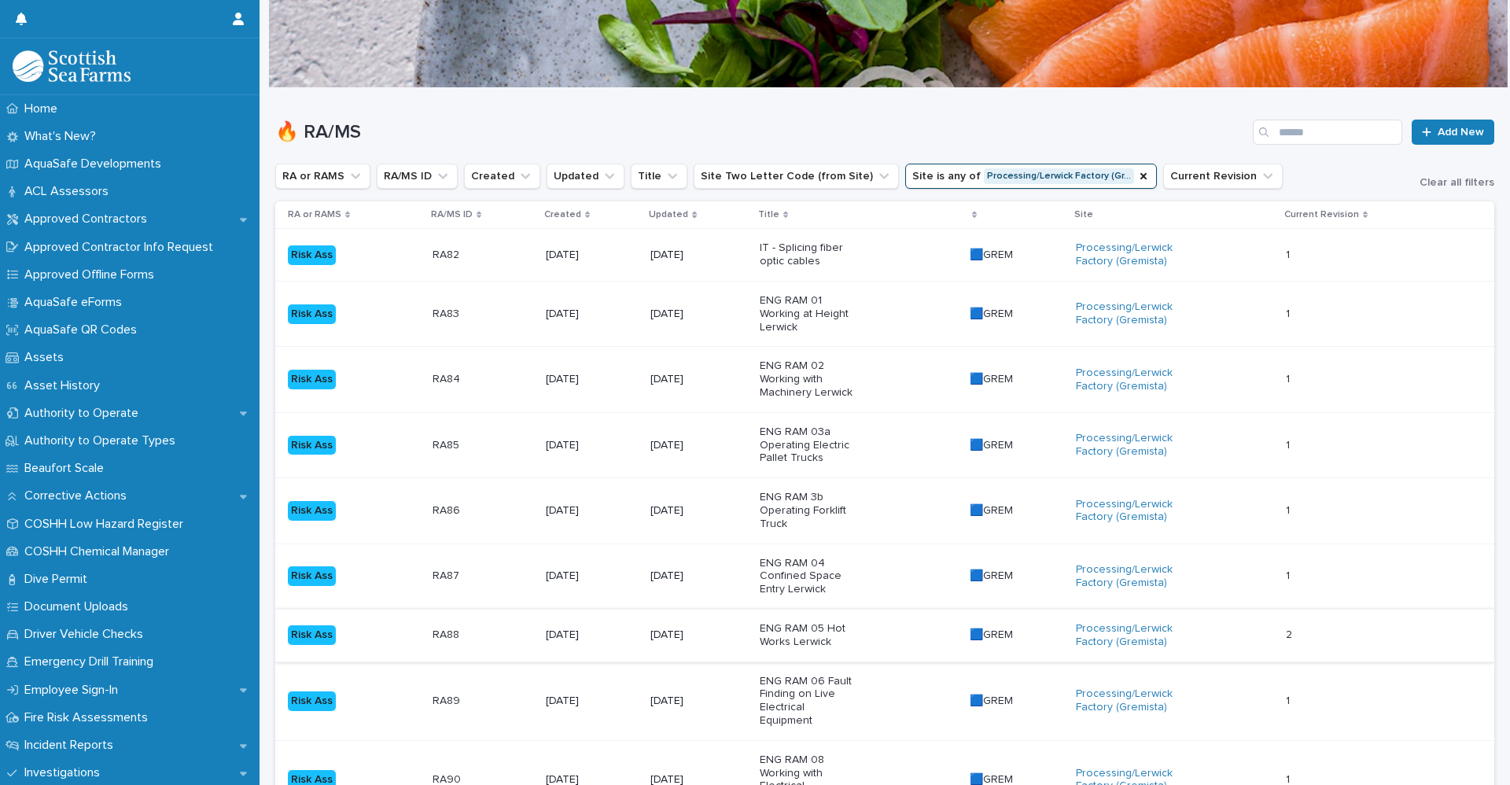
scroll to position [157, 0]
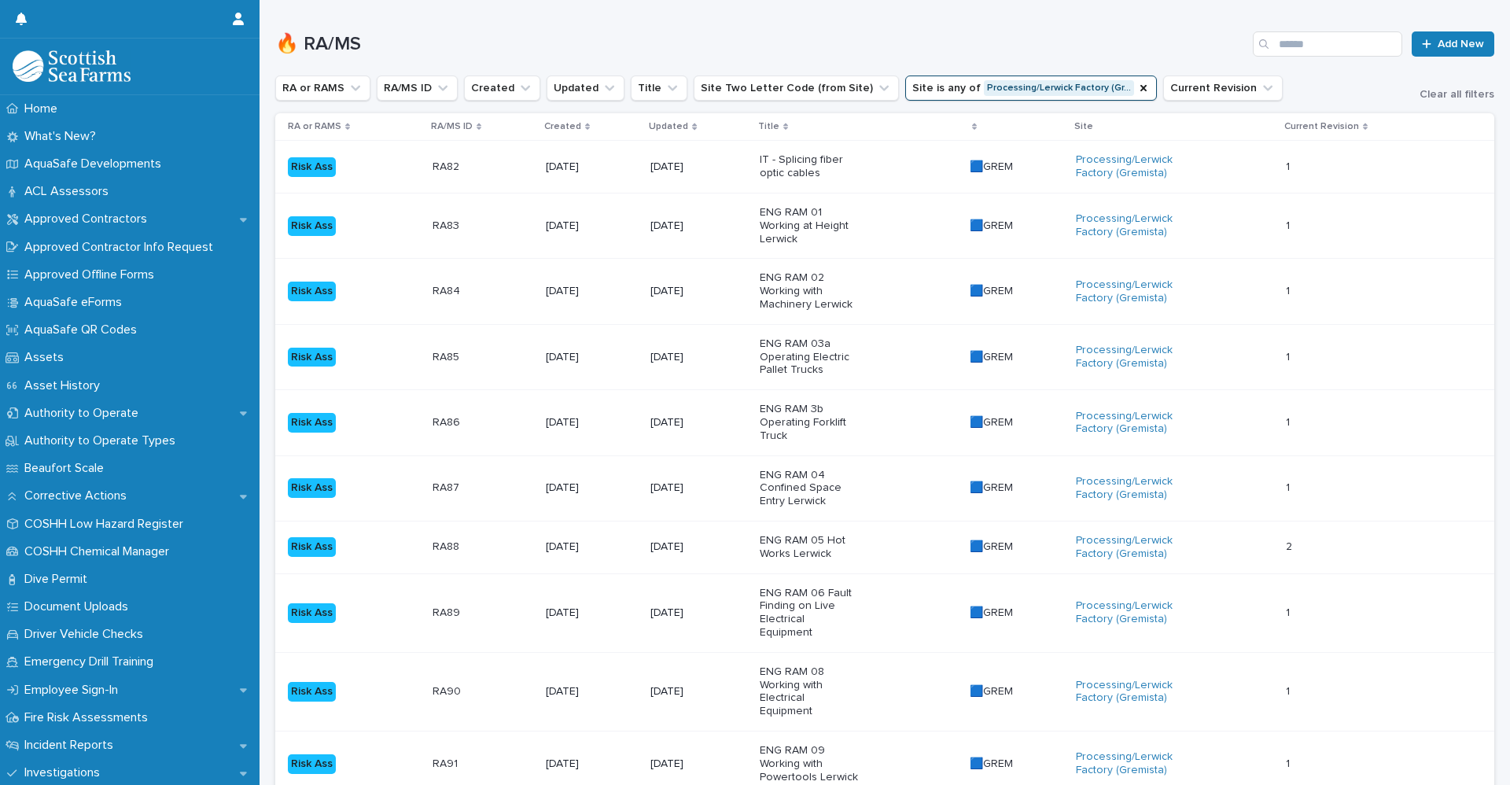
click at [395, 480] on div "Risk Ass" at bounding box center [354, 488] width 132 height 32
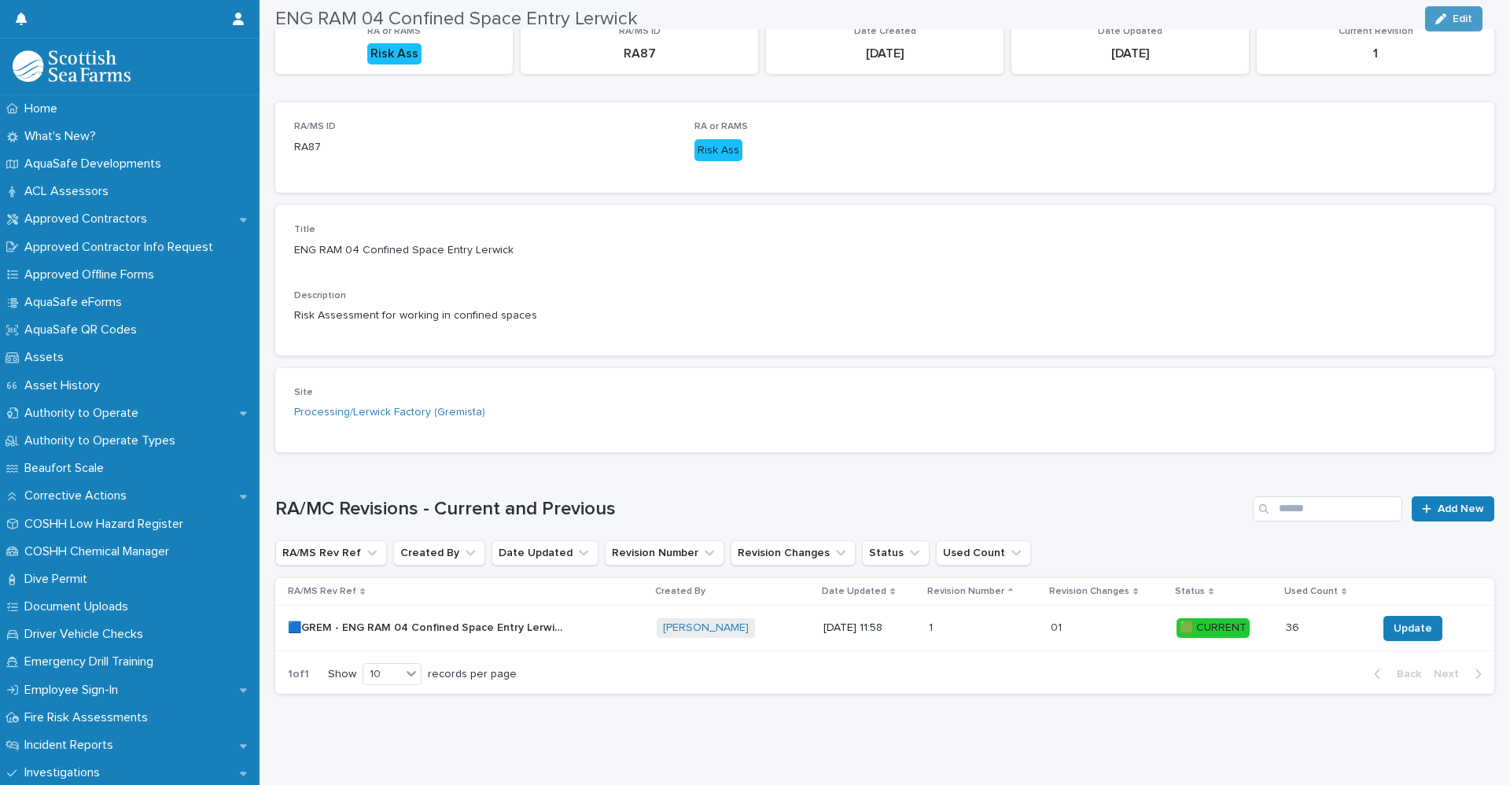
scroll to position [193, 0]
click at [425, 615] on div "🟦GREM - ENG RAM 04 Confined Space Entry Lerwick - Rev 1 🟩 🟦GREM - ENG RAM 04 Co…" at bounding box center [466, 628] width 356 height 26
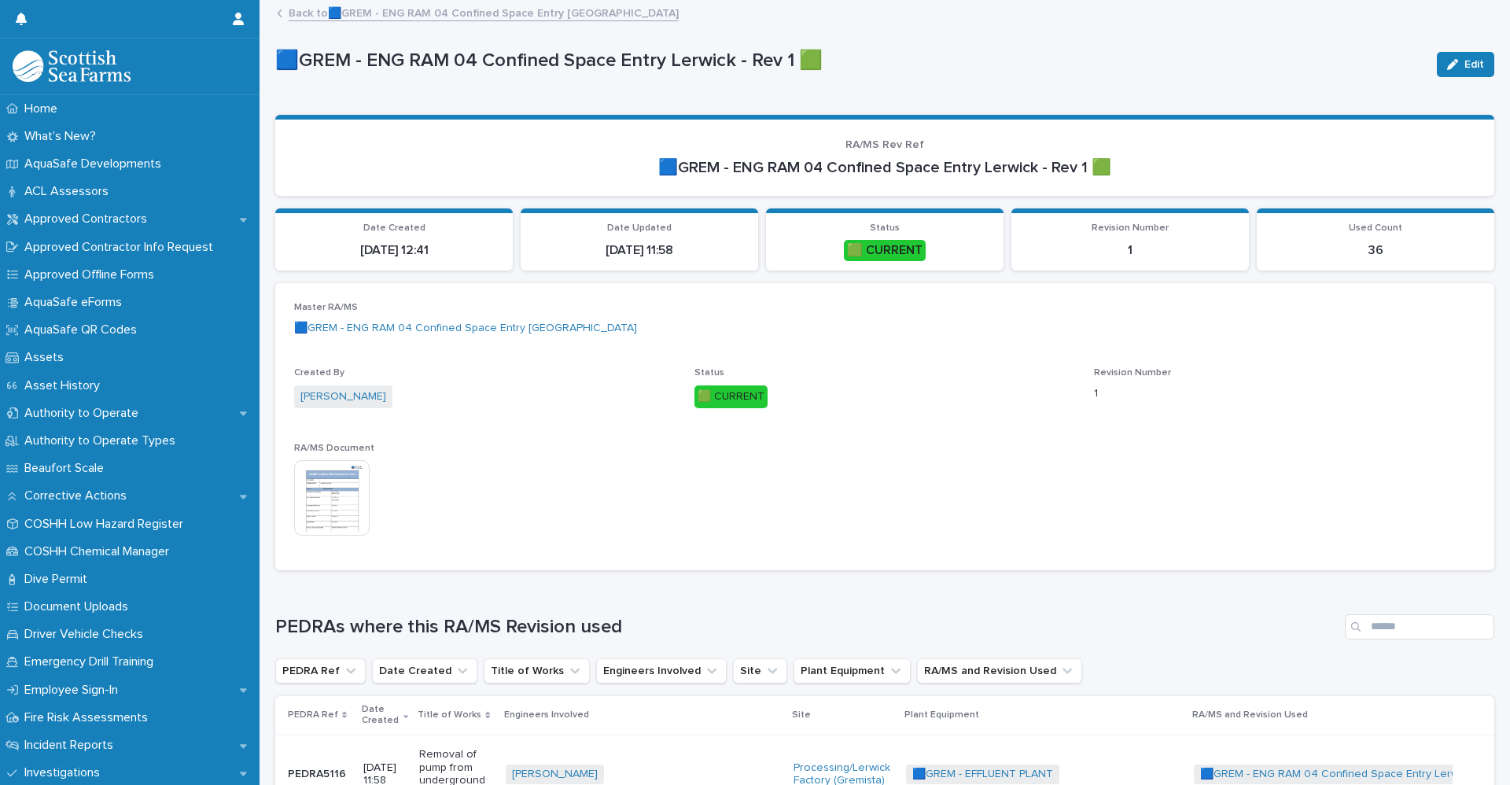
click at [334, 502] on img at bounding box center [332, 498] width 76 height 76
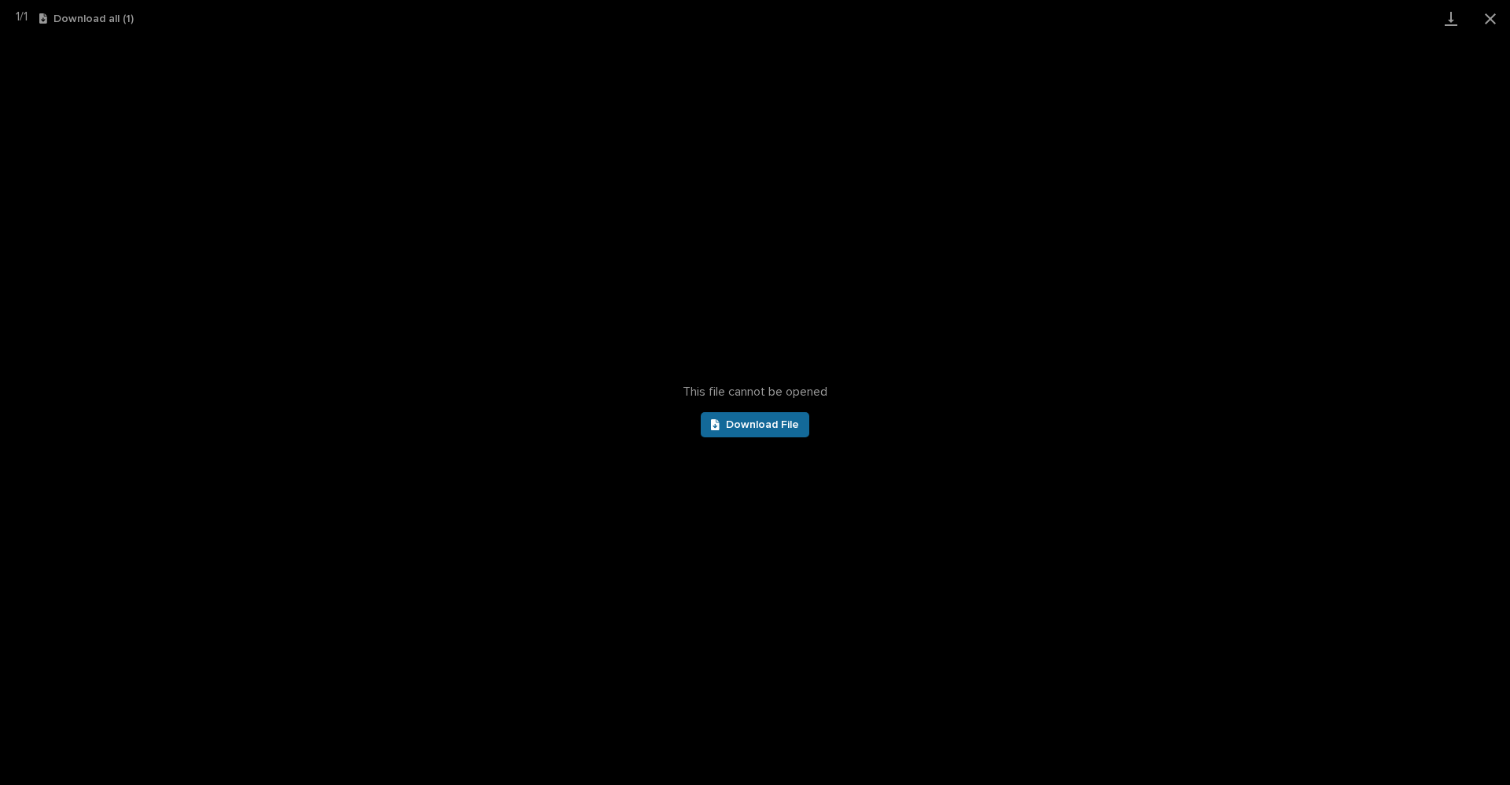
click at [774, 424] on span "Download File" at bounding box center [762, 424] width 73 height 11
click at [1408, 5] on div "1 / 1 Download all ( 1 )" at bounding box center [755, 18] width 1510 height 37
click at [1490, 13] on button "Close gallery" at bounding box center [1490, 18] width 39 height 37
